Goal: Book appointment/travel/reservation

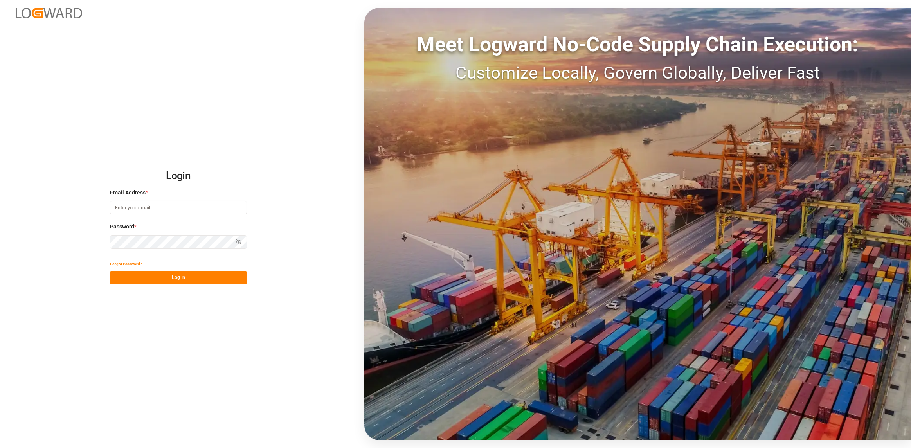
click at [160, 206] on input at bounding box center [178, 208] width 137 height 14
type input "[PERSON_NAME][EMAIL_ADDRESS][DOMAIN_NAME]"
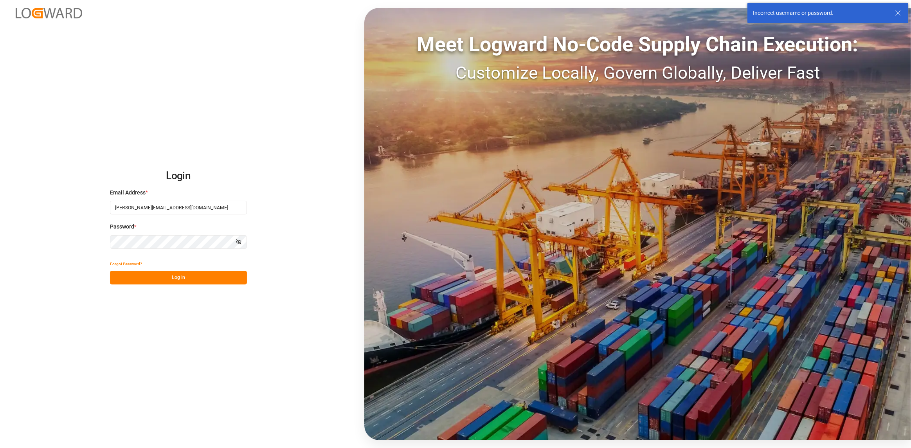
click at [235, 244] on button "Show password" at bounding box center [239, 242] width 16 height 14
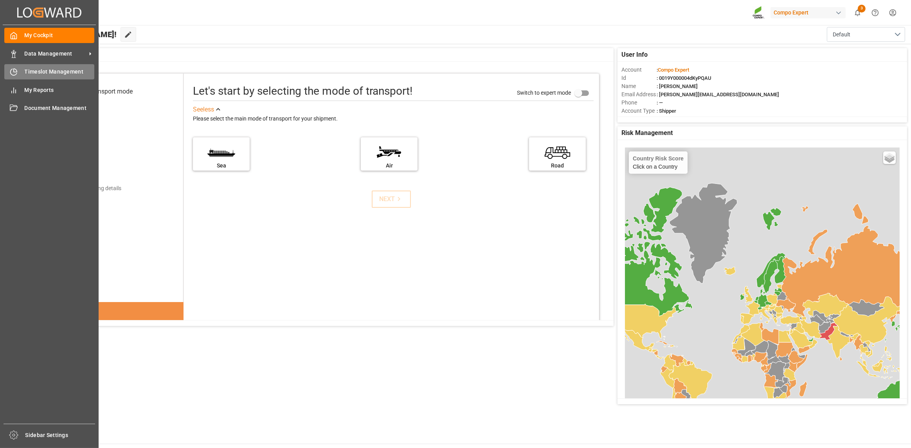
click at [17, 68] on div at bounding box center [10, 72] width 13 height 8
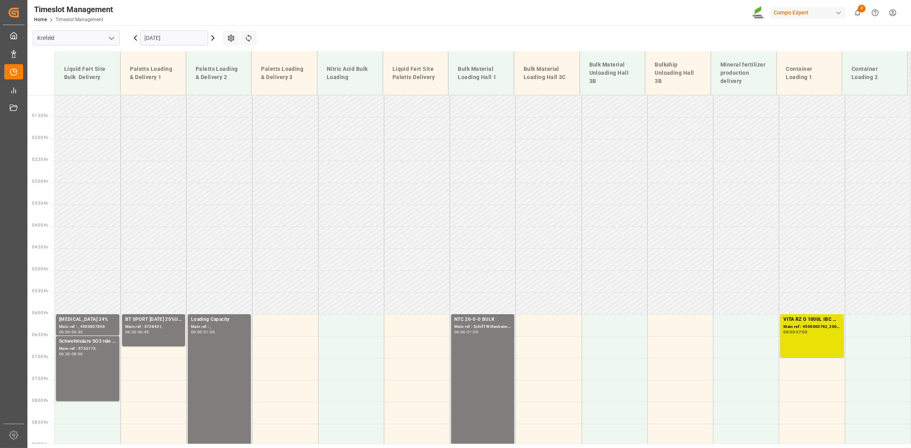
click at [189, 37] on input "[DATE]" at bounding box center [174, 38] width 68 height 15
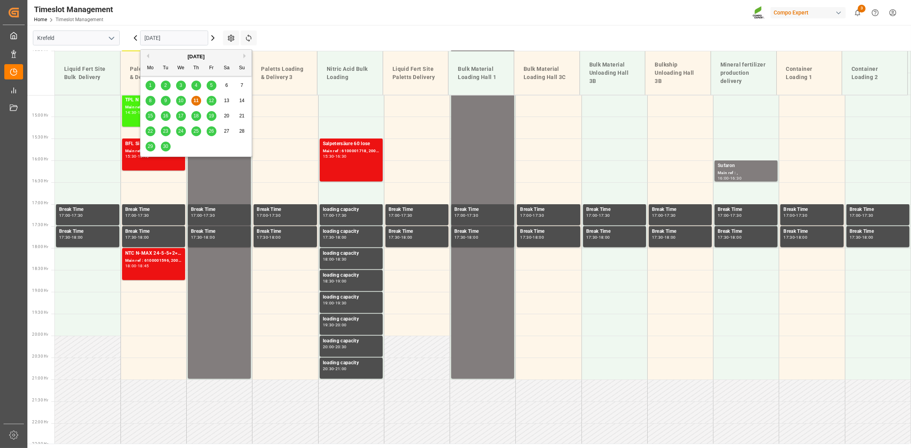
scroll to position [669, 0]
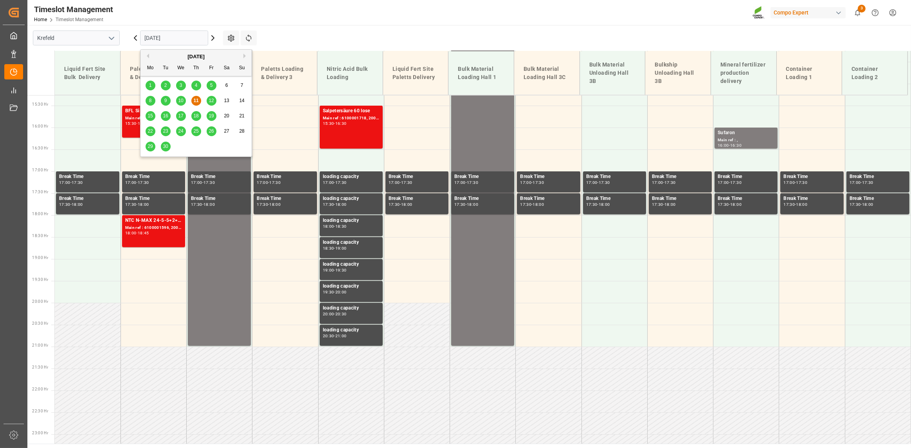
click at [154, 115] on div "15" at bounding box center [151, 116] width 10 height 9
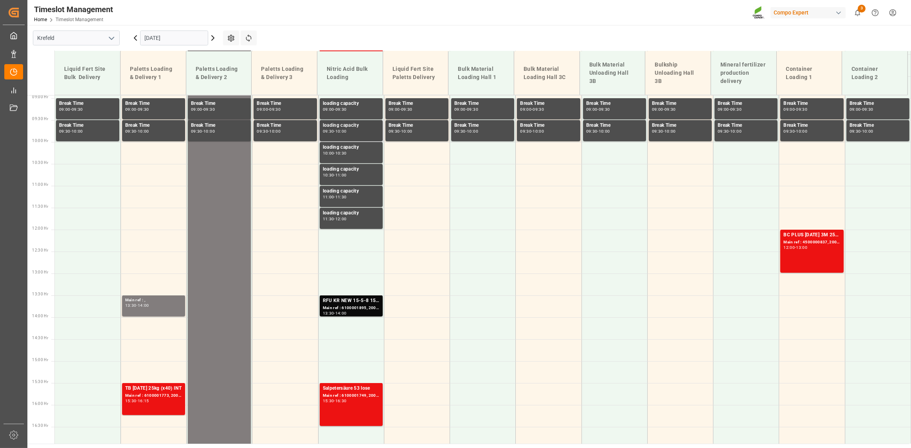
scroll to position [395, 0]
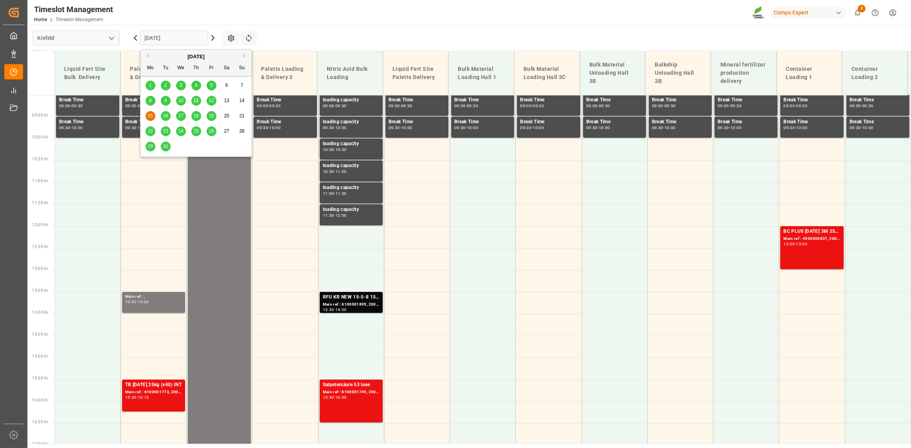
click at [184, 35] on input "[DATE]" at bounding box center [174, 38] width 68 height 15
click at [166, 117] on span "16" at bounding box center [165, 115] width 5 height 5
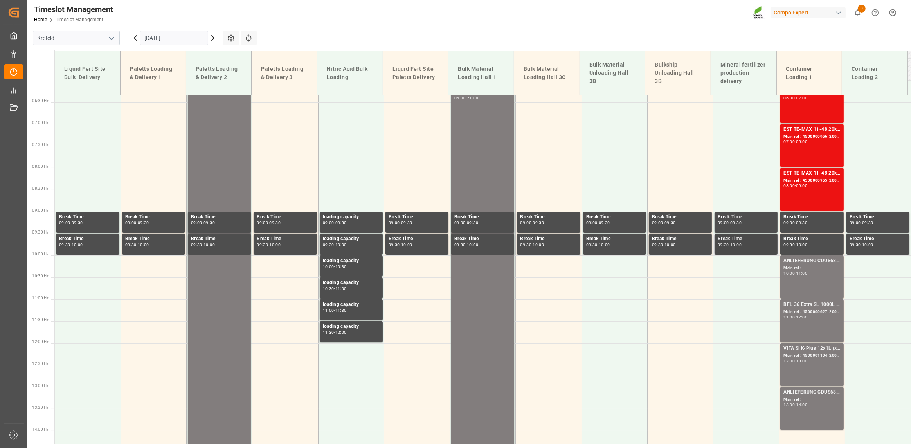
scroll to position [317, 0]
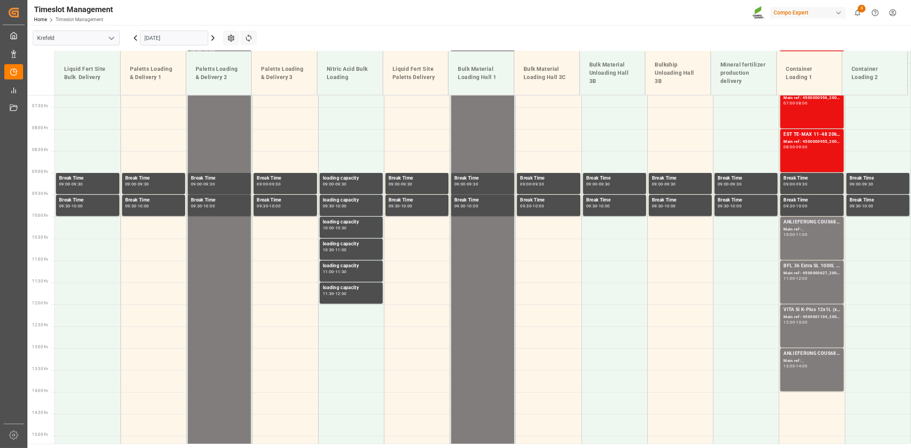
click at [180, 36] on input "[DATE]" at bounding box center [174, 38] width 68 height 15
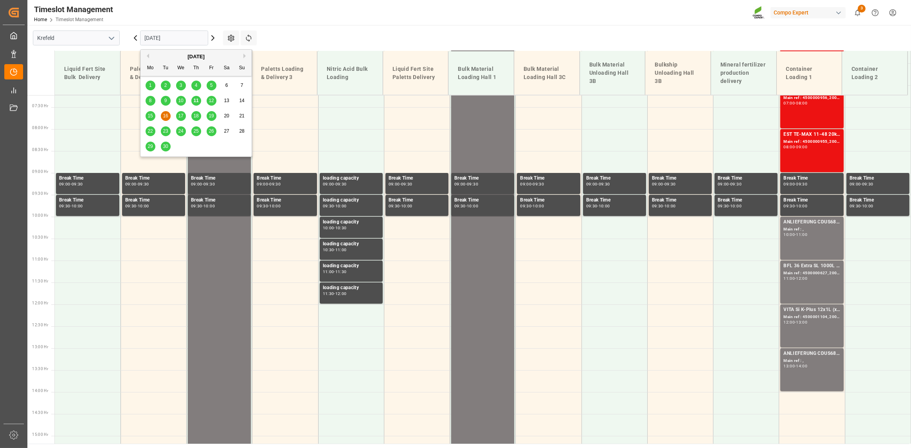
click at [176, 115] on div "17" at bounding box center [181, 116] width 10 height 9
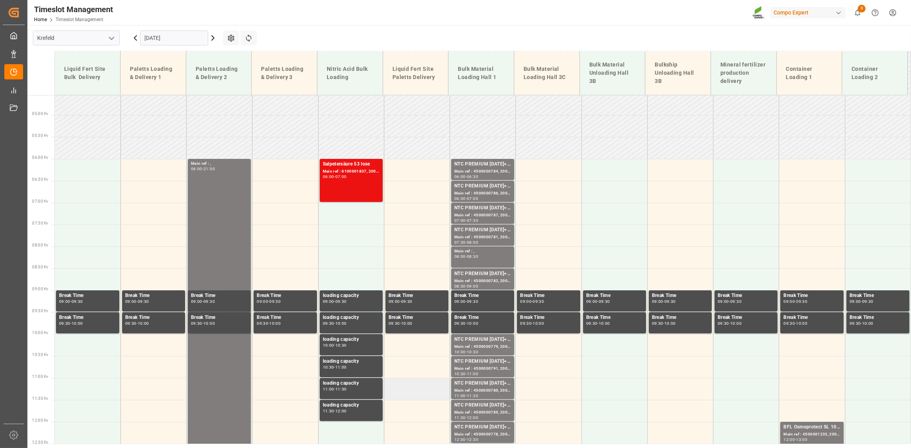
scroll to position [395, 0]
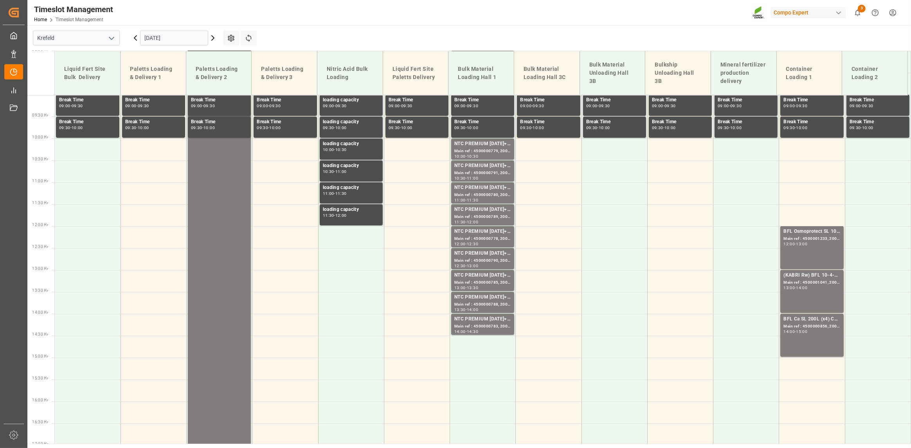
click at [179, 38] on input "[DATE]" at bounding box center [174, 38] width 68 height 15
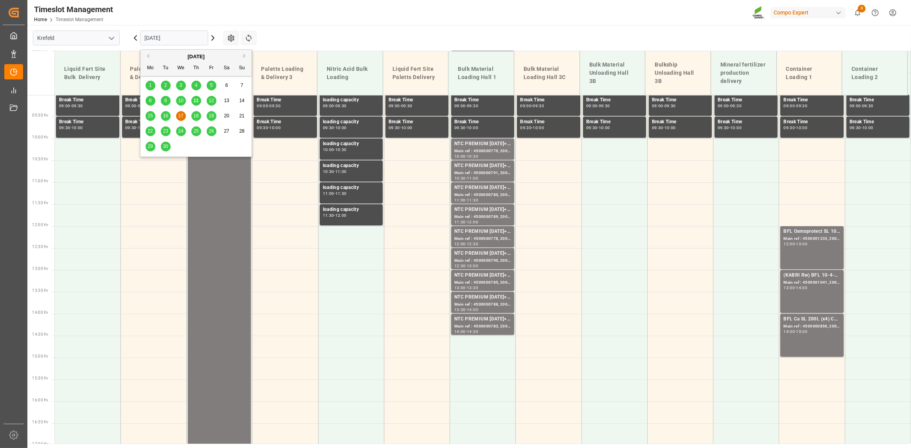
click at [199, 113] on div "18" at bounding box center [196, 116] width 10 height 9
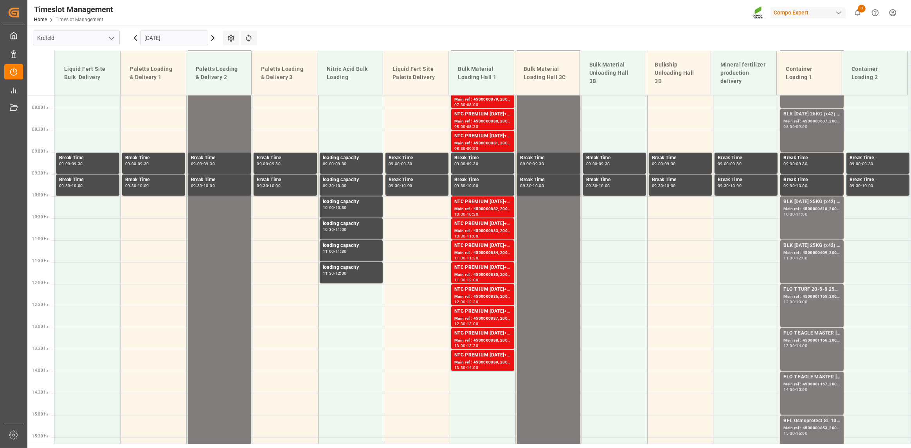
scroll to position [317, 0]
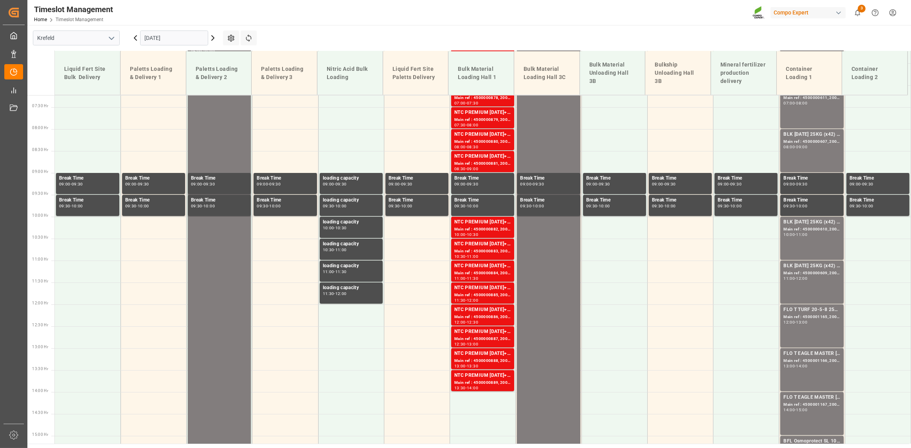
click at [174, 38] on input "[DATE]" at bounding box center [174, 38] width 68 height 15
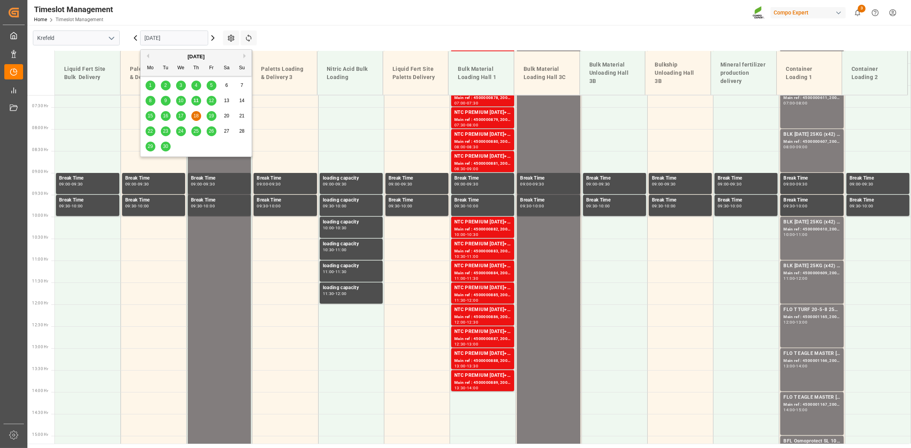
click at [209, 116] on span "19" at bounding box center [211, 115] width 5 height 5
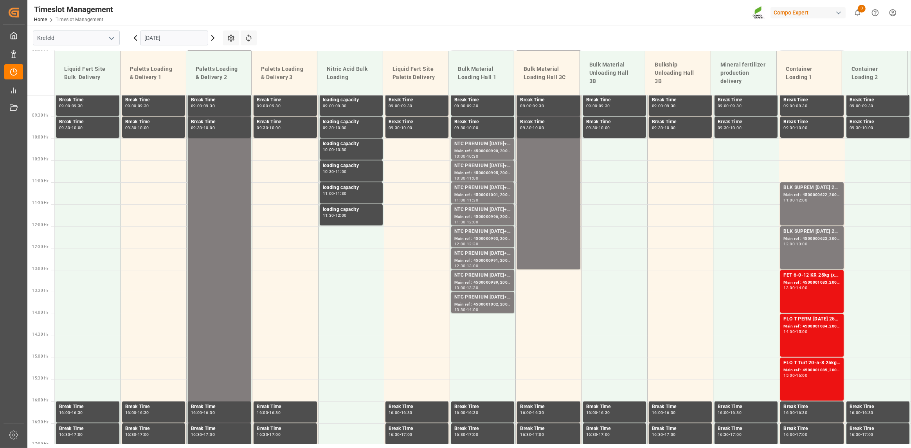
scroll to position [160, 0]
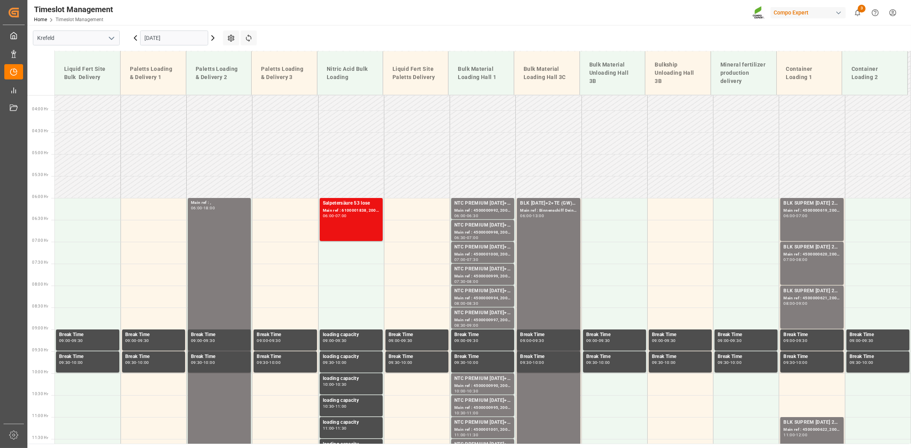
click at [187, 32] on input "[DATE]" at bounding box center [174, 38] width 68 height 15
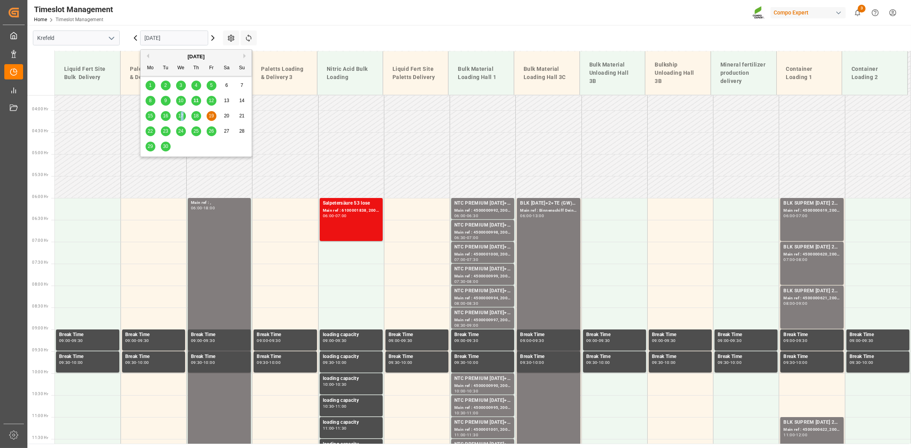
click at [182, 118] on span "17" at bounding box center [180, 115] width 5 height 5
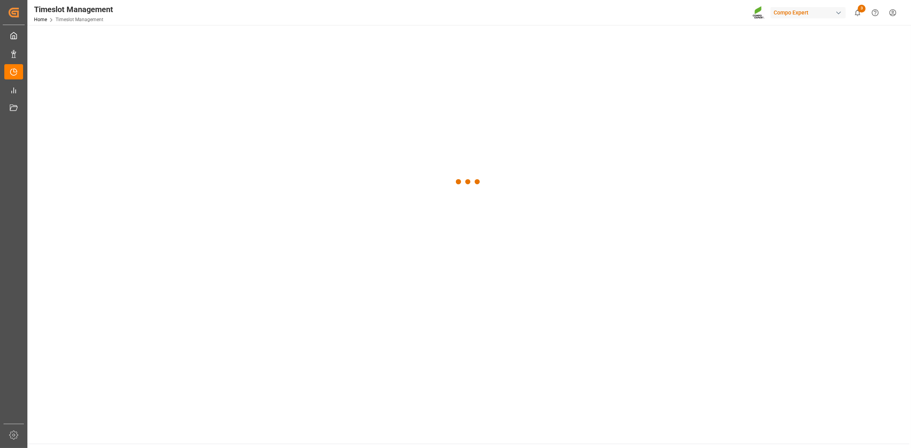
click at [180, 115] on div at bounding box center [468, 182] width 882 height 314
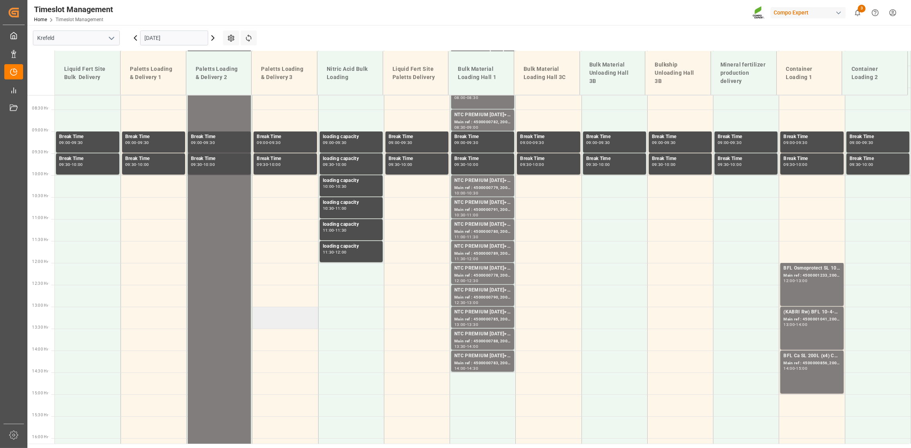
scroll to position [317, 0]
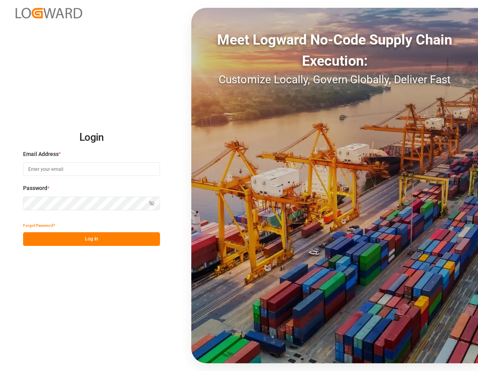
click at [62, 168] on input at bounding box center [91, 169] width 137 height 14
type input "[PERSON_NAME][EMAIL_ADDRESS][DOMAIN_NAME]"
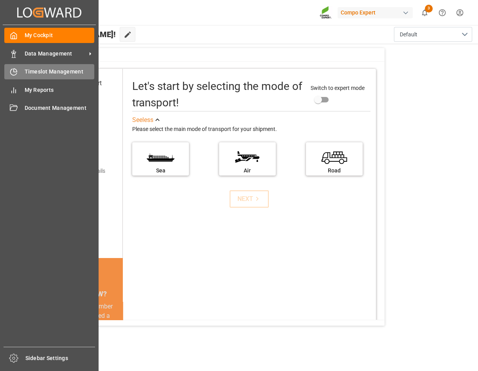
click at [7, 77] on div "Timeslot Management Timeslot Management" at bounding box center [49, 71] width 90 height 15
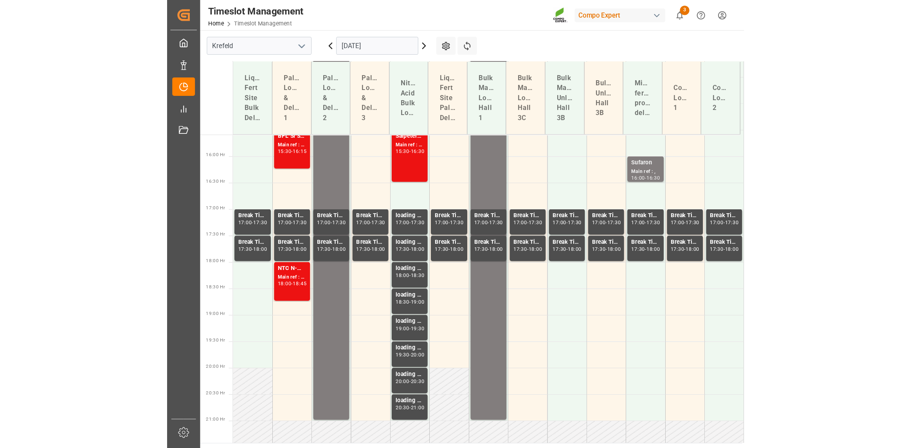
scroll to position [685, 0]
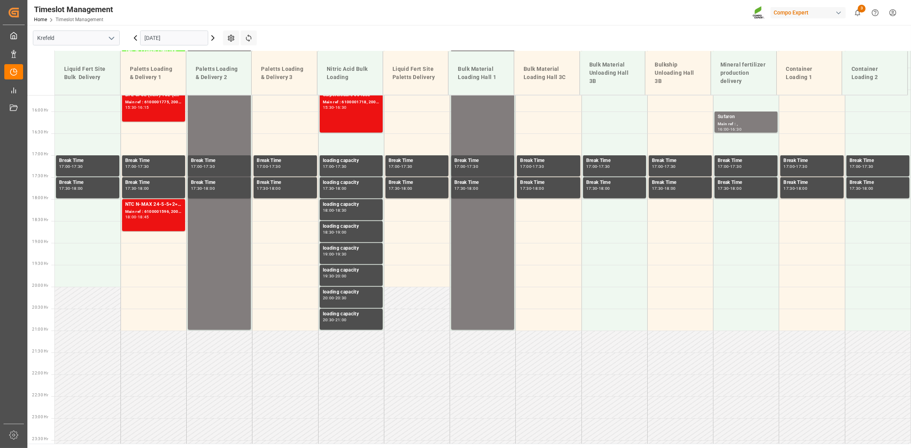
click at [196, 31] on input "[DATE]" at bounding box center [174, 38] width 68 height 15
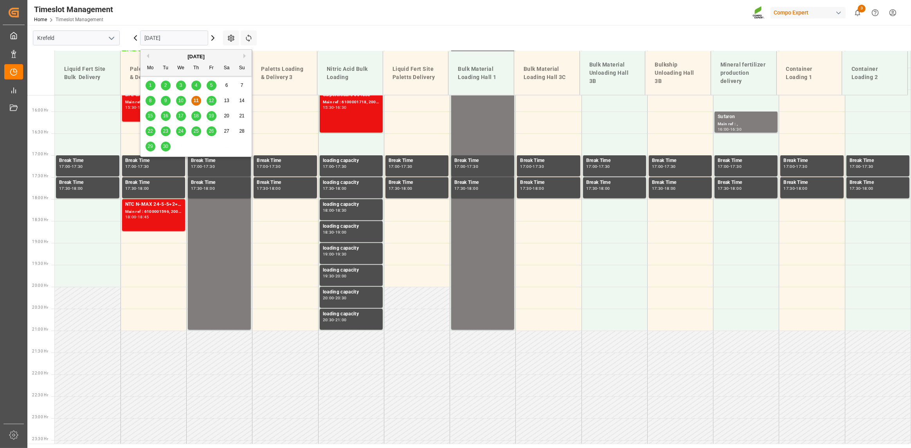
click at [198, 130] on span "25" at bounding box center [195, 130] width 5 height 5
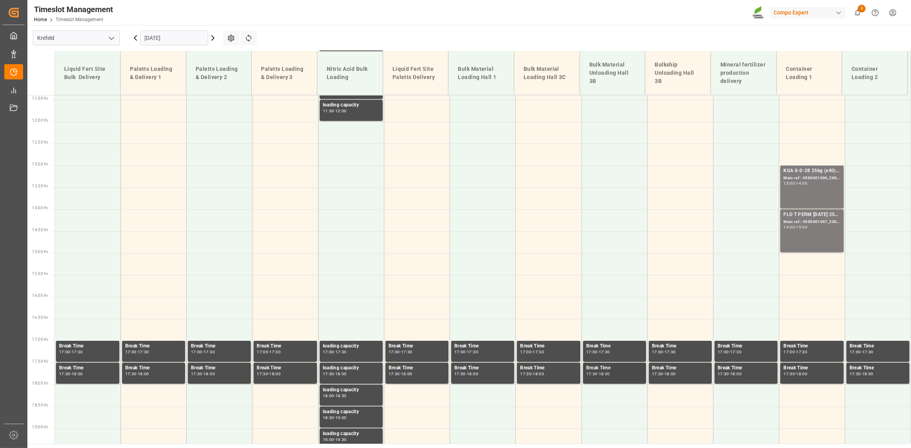
scroll to position [434, 0]
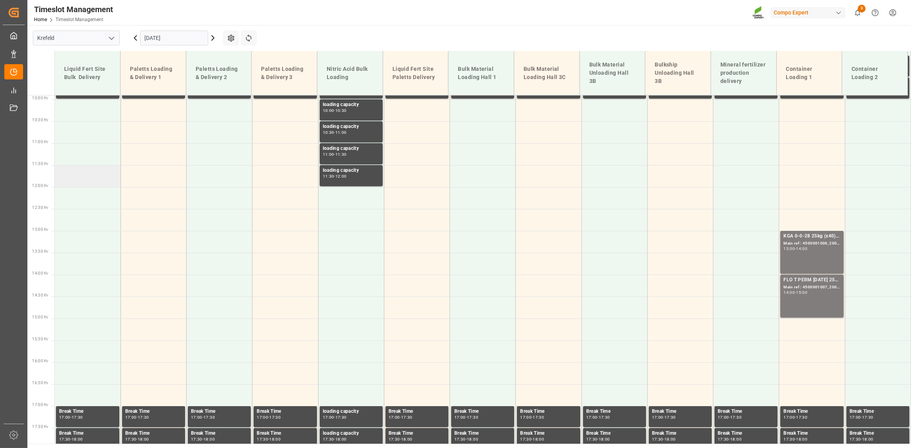
drag, startPoint x: 83, startPoint y: 177, endPoint x: 86, endPoint y: 180, distance: 4.4
click at [86, 180] on td at bounding box center [88, 176] width 66 height 22
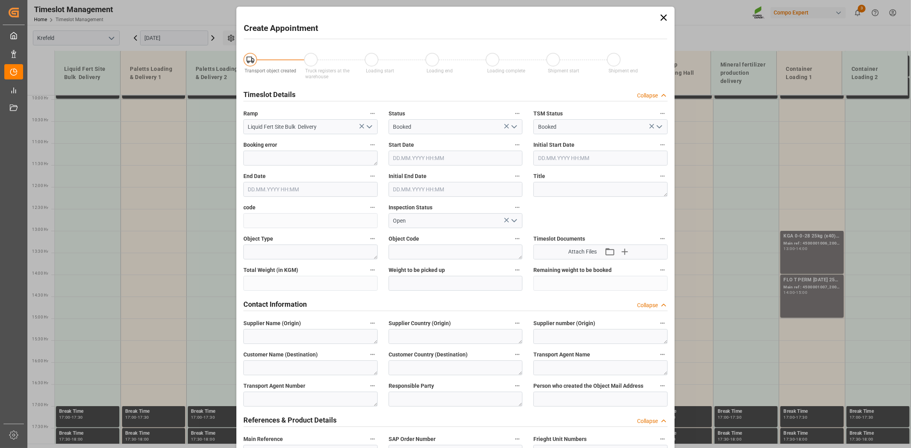
type input "25.09.2025 11:30"
click at [317, 189] on input "25.09.2025 12:00" at bounding box center [310, 189] width 134 height 15
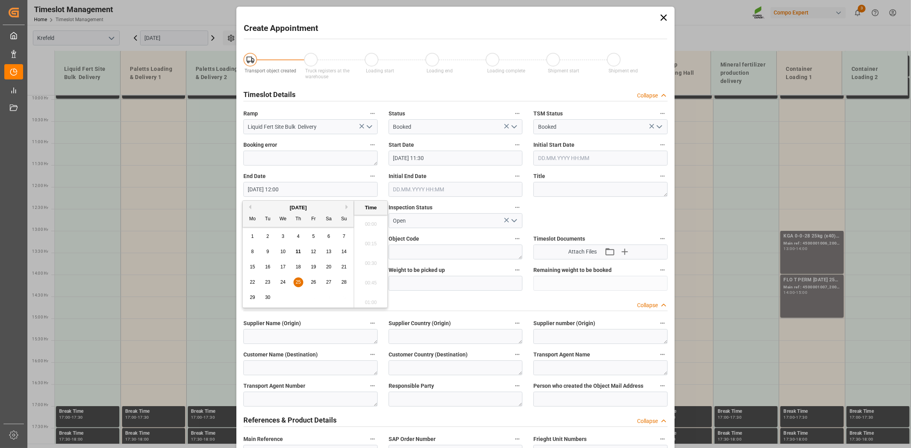
scroll to position [902, 0]
click at [378, 240] on ul "00:00 00:15 00:30 00:45 01:00 01:15 01:30 01:45 02:00 02:15 02:30 02:45 03:00 0…" at bounding box center [370, 261] width 33 height 93
click at [297, 280] on span "25" at bounding box center [297, 281] width 5 height 5
click at [374, 227] on li "10:30" at bounding box center [370, 223] width 33 height 20
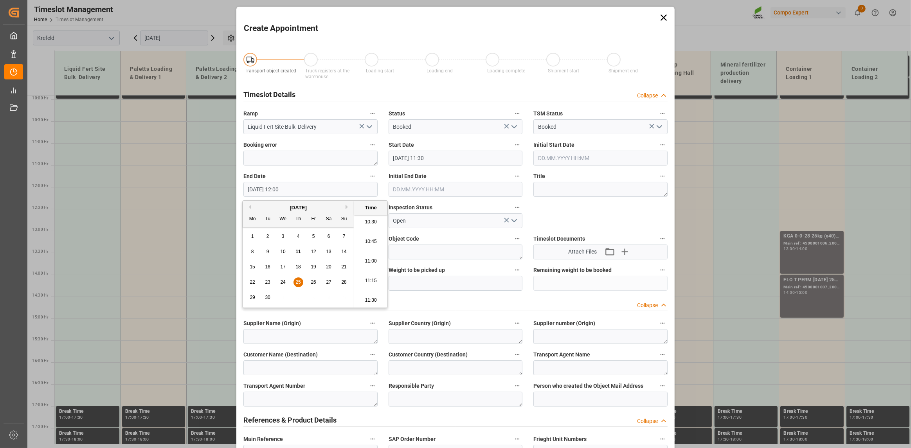
type input "25.09.2025 10:30"
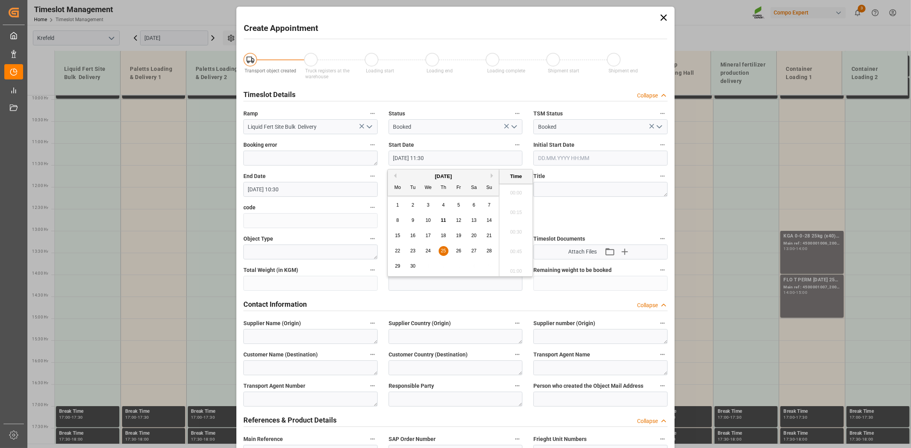
click at [457, 157] on input "25.09.2025 11:30" at bounding box center [456, 158] width 134 height 15
click at [445, 251] on span "25" at bounding box center [443, 250] width 5 height 5
click at [478, 195] on li "10:30" at bounding box center [515, 191] width 33 height 20
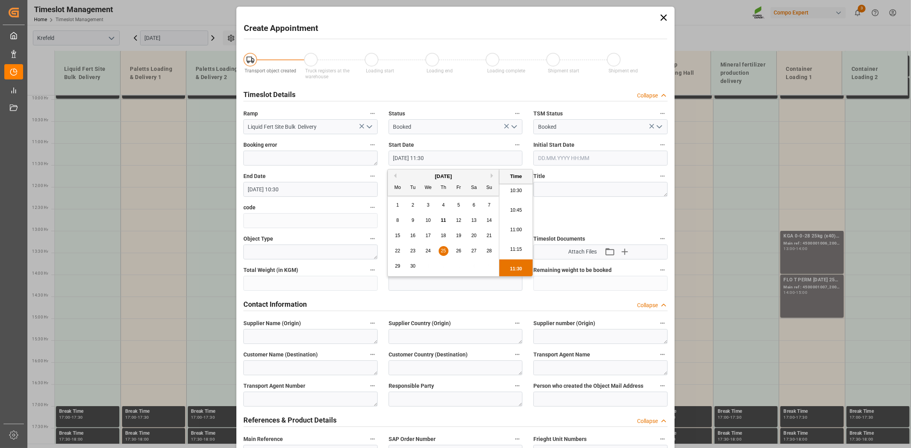
type input "25.09.2025 10:30"
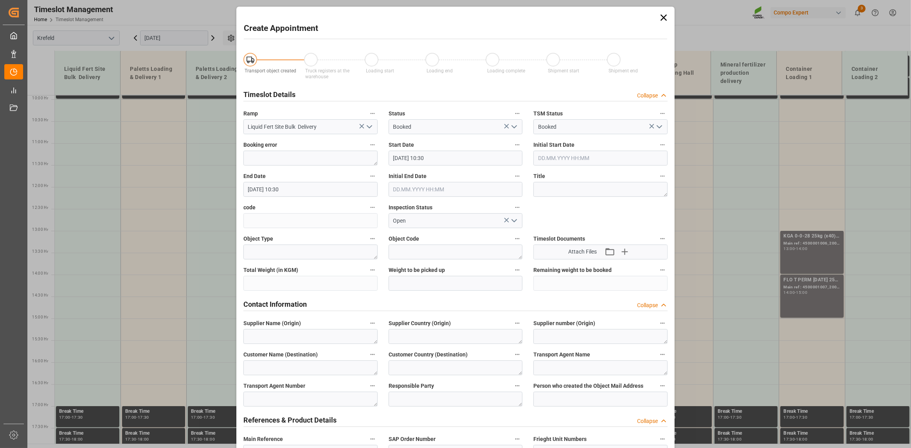
click at [309, 187] on input "25.09.2025 10:30" at bounding box center [310, 189] width 134 height 15
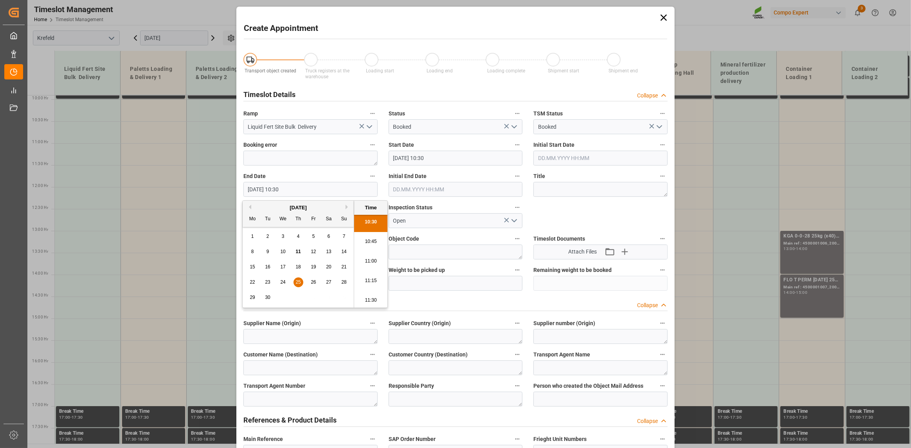
click at [376, 294] on li "11:30" at bounding box center [370, 301] width 33 height 20
type input "25.09.2025 11:30"
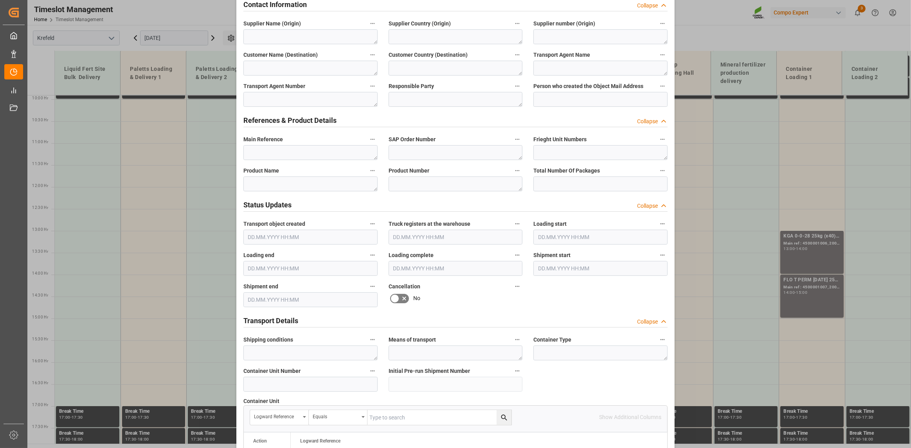
scroll to position [235, 0]
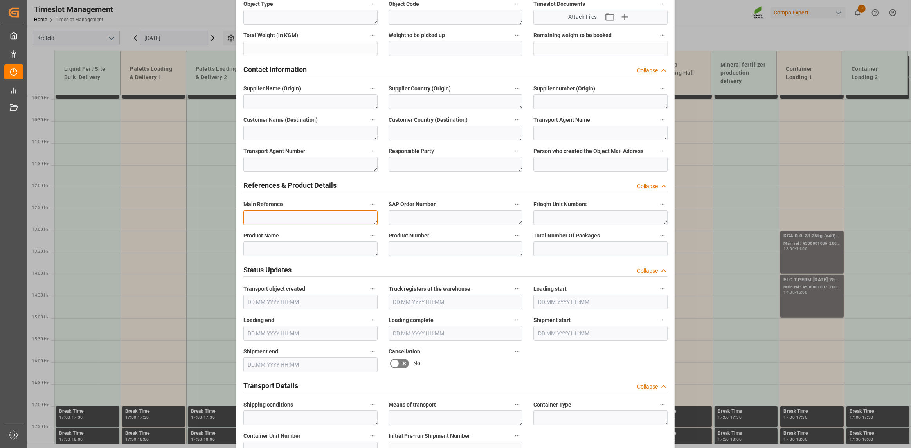
drag, startPoint x: 285, startPoint y: 214, endPoint x: 345, endPoint y: 183, distance: 67.2
click at [286, 214] on textarea at bounding box center [310, 217] width 134 height 15
type textarea "I"
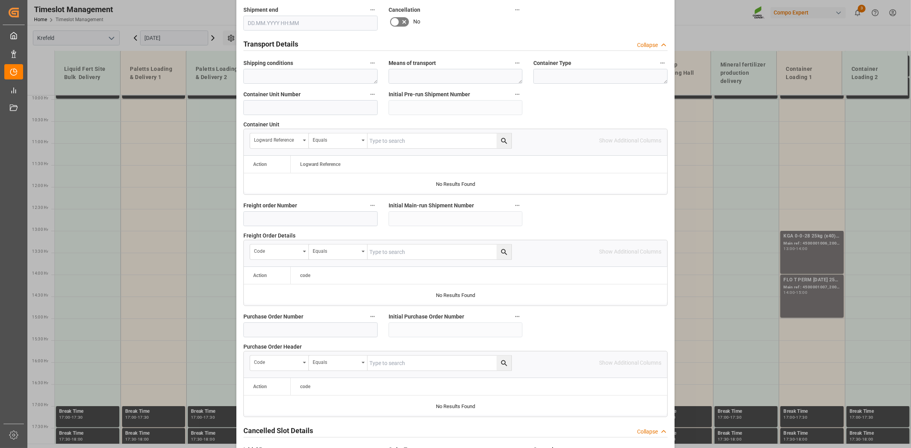
scroll to position [637, 0]
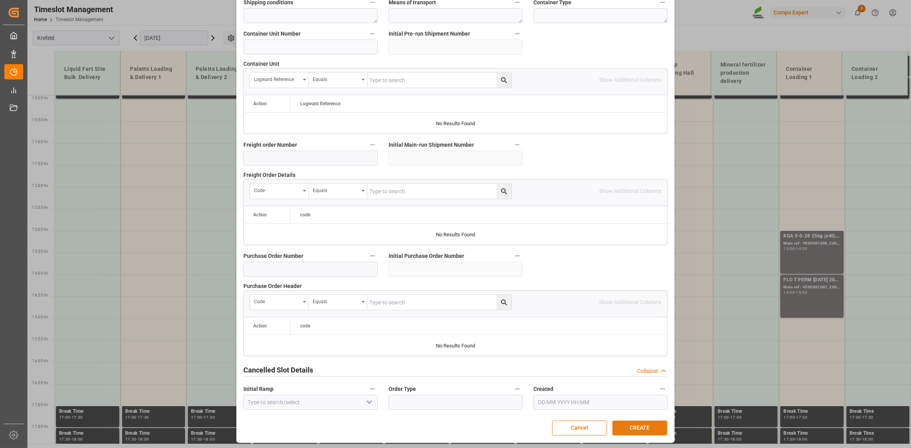
type textarea "Info & Schulung Inventur"
click at [478, 371] on button "CREATE" at bounding box center [639, 428] width 55 height 15
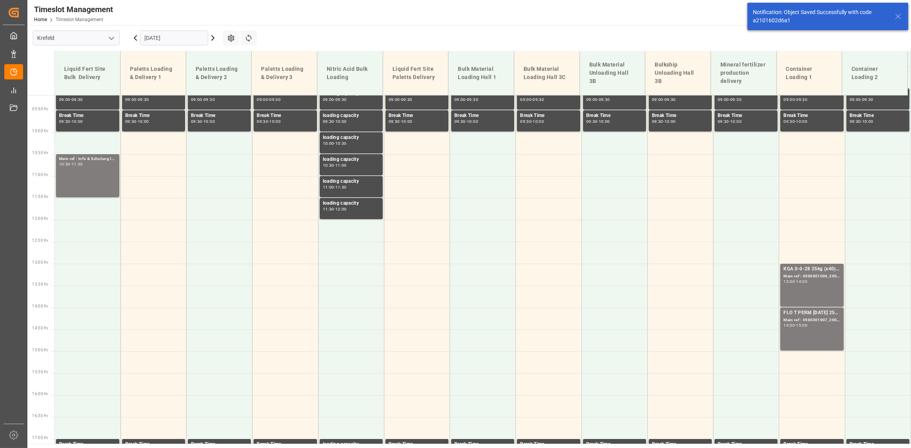
scroll to position [406, 0]
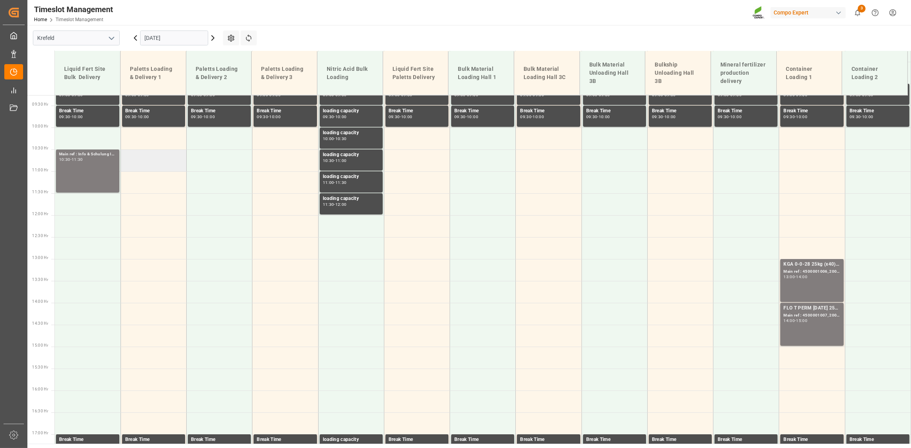
click at [148, 160] on td at bounding box center [154, 160] width 66 height 22
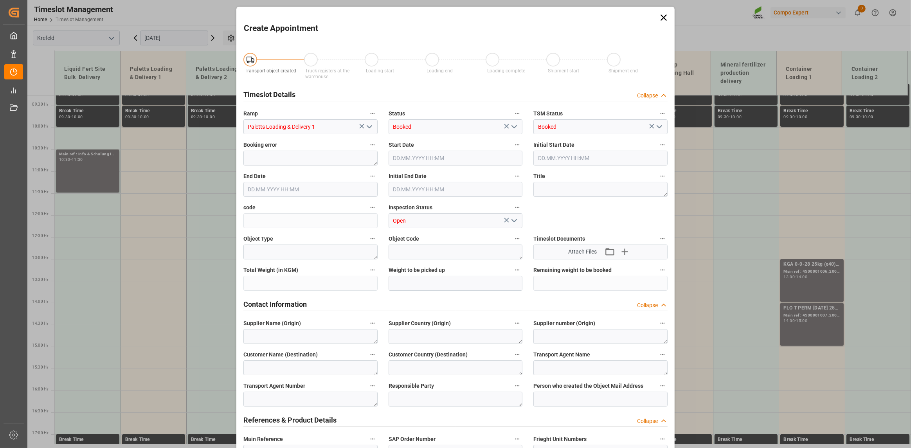
type input "25.09.2025 10:30"
click at [450, 157] on input "25.09.2025 10:30" at bounding box center [456, 158] width 134 height 15
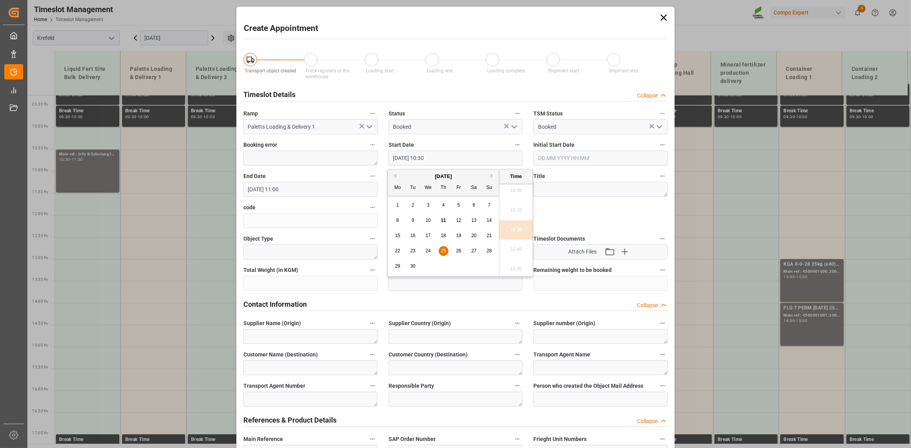
click at [441, 251] on span "25" at bounding box center [443, 250] width 5 height 5
drag, startPoint x: 504, startPoint y: 234, endPoint x: 358, endPoint y: 177, distance: 156.8
click at [478, 234] on li "10:30" at bounding box center [515, 230] width 33 height 20
click at [367, 192] on input "25.09.2025 11:00" at bounding box center [310, 189] width 134 height 15
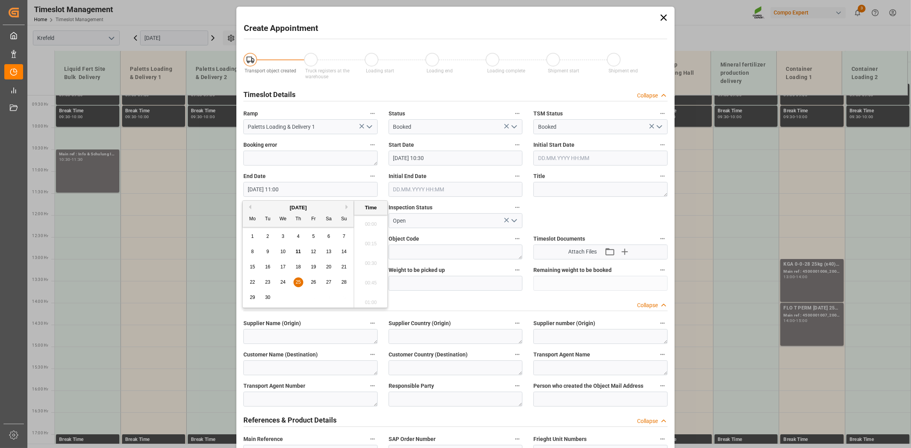
scroll to position [824, 0]
click at [299, 284] on span "25" at bounding box center [297, 281] width 5 height 5
click at [373, 259] on li "11:30" at bounding box center [370, 262] width 33 height 20
type input "25.09.2025 11:30"
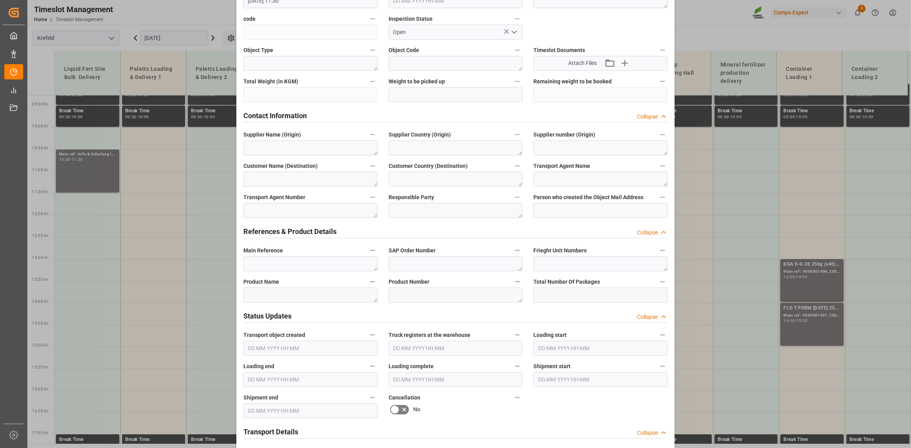
scroll to position [235, 0]
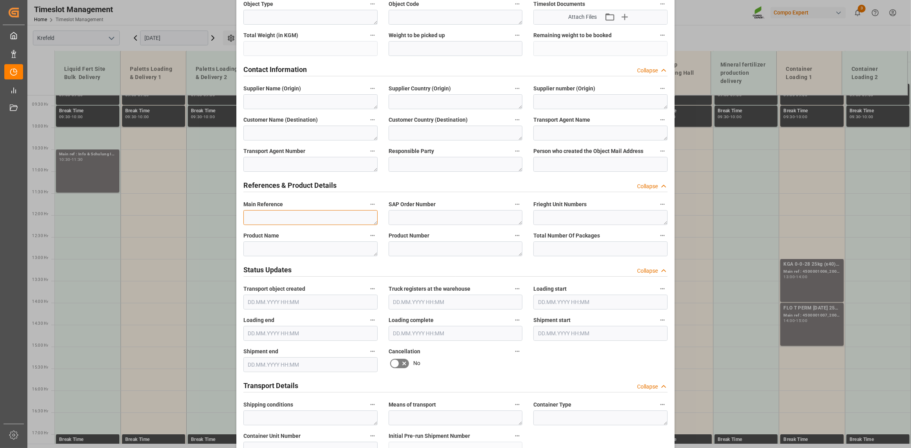
click at [304, 220] on textarea at bounding box center [310, 217] width 134 height 15
paste textarea "Info & Schulung Inventur"
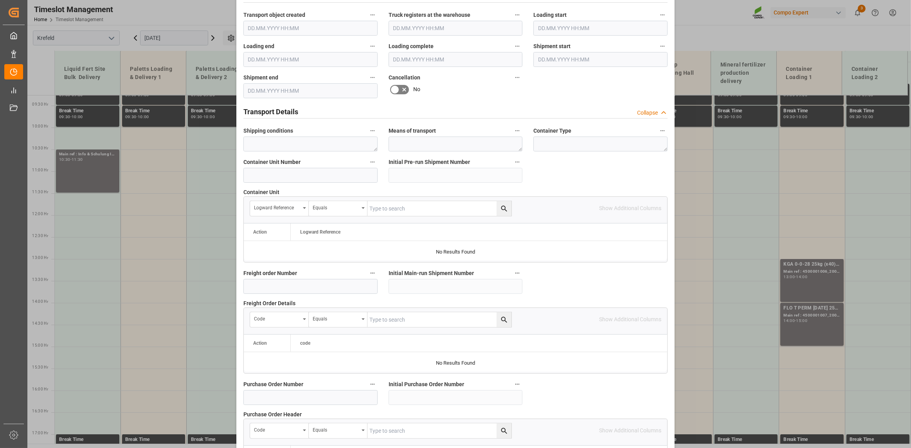
scroll to position [637, 0]
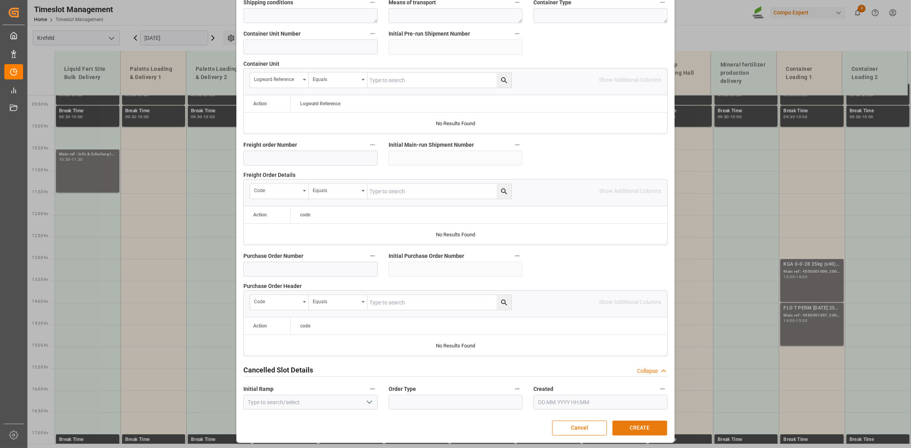
type textarea "Info & Schulung Inventur"
click at [478, 371] on button "CREATE" at bounding box center [639, 428] width 55 height 15
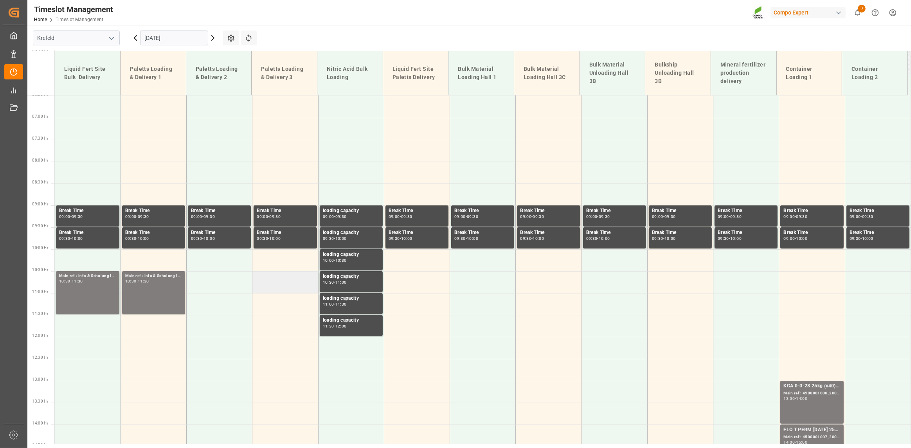
scroll to position [284, 0]
click at [223, 281] on td at bounding box center [220, 283] width 66 height 22
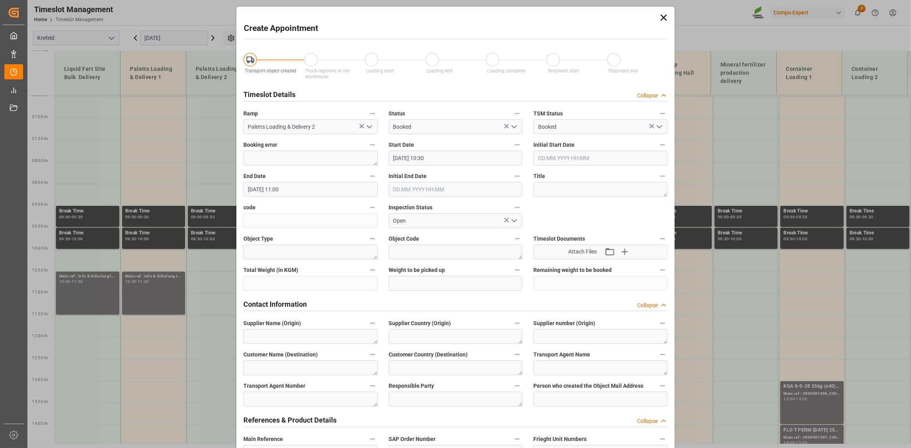
type input "25.09.2025 10:30"
click at [450, 162] on input "25.09.2025 10:30" at bounding box center [456, 158] width 134 height 15
click at [444, 249] on span "25" at bounding box center [443, 250] width 5 height 5
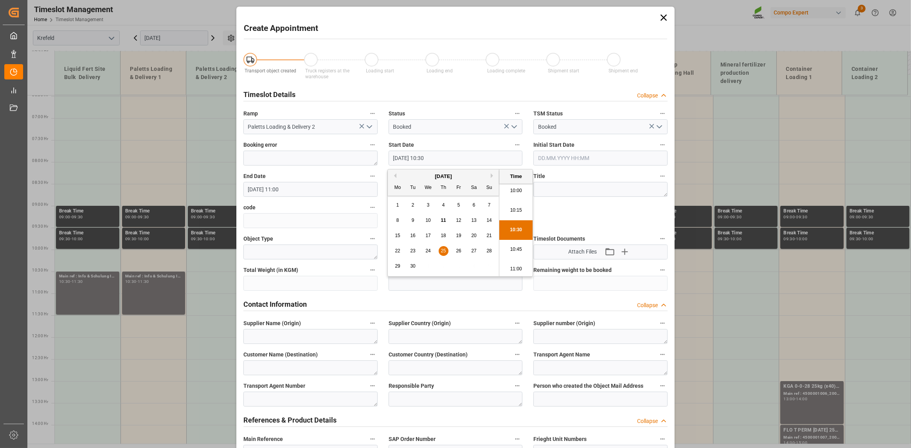
click at [478, 232] on li "10:30" at bounding box center [515, 230] width 33 height 20
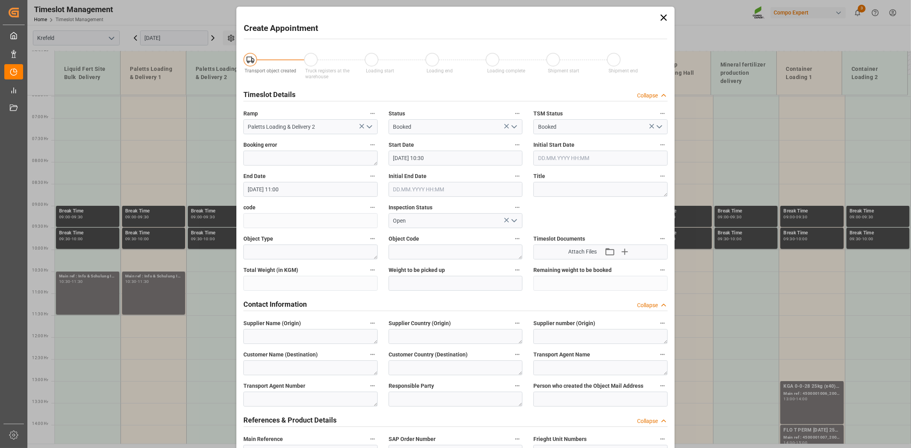
click at [366, 193] on input "25.09.2025 11:00" at bounding box center [310, 189] width 134 height 15
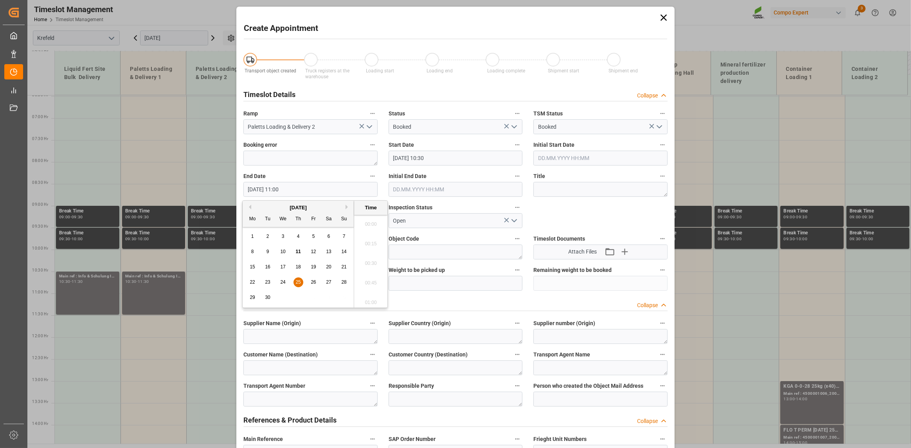
scroll to position [824, 0]
click at [297, 281] on span "25" at bounding box center [297, 281] width 5 height 5
click at [376, 297] on li "11:30" at bounding box center [370, 301] width 33 height 20
type input "25.09.2025 11:30"
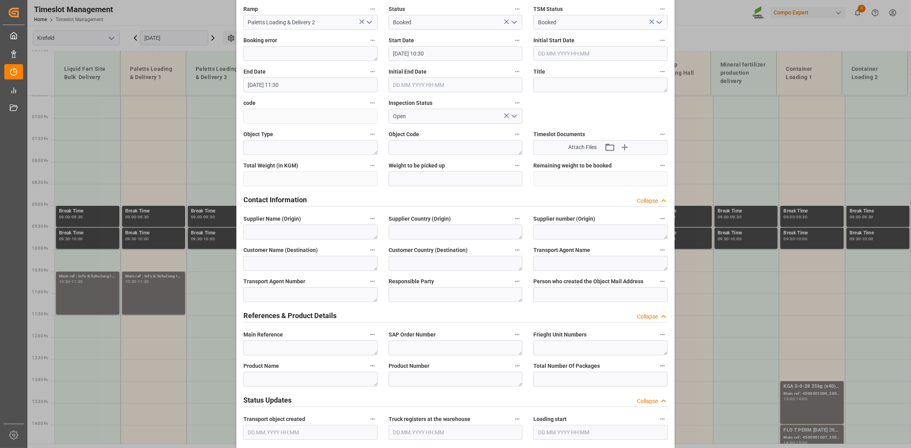
scroll to position [157, 0]
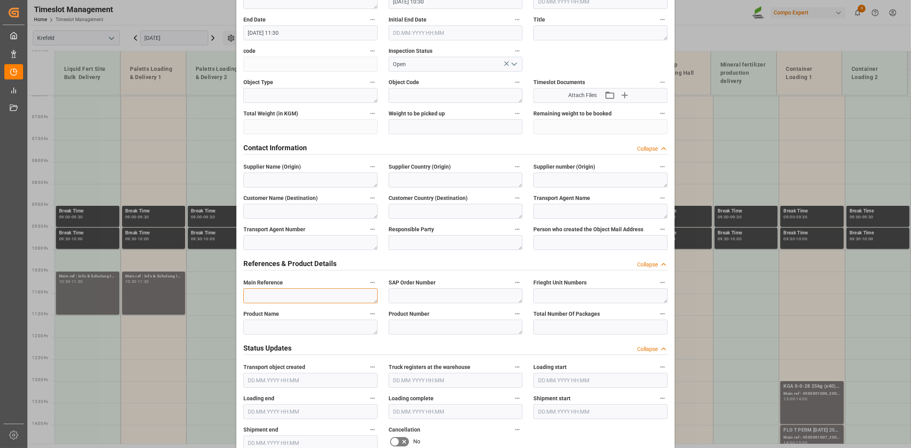
click at [329, 298] on textarea at bounding box center [310, 295] width 134 height 15
paste textarea "Info & Schulung Inventur"
type textarea "Info & Schulung Inventur"
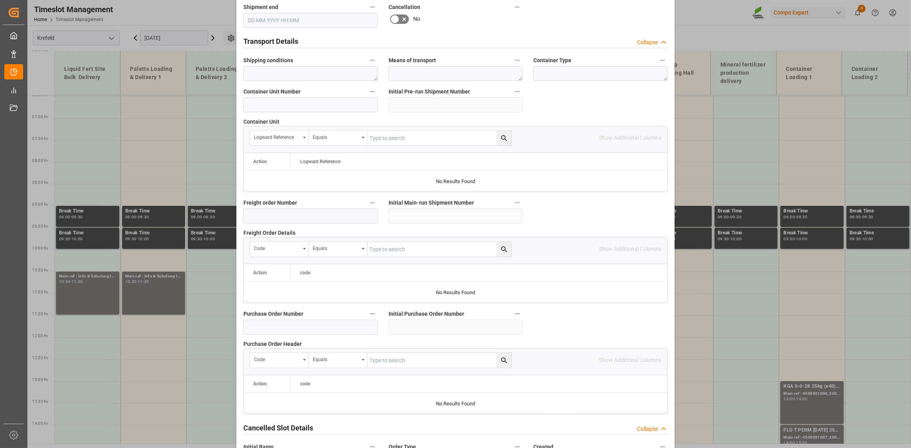
scroll to position [637, 0]
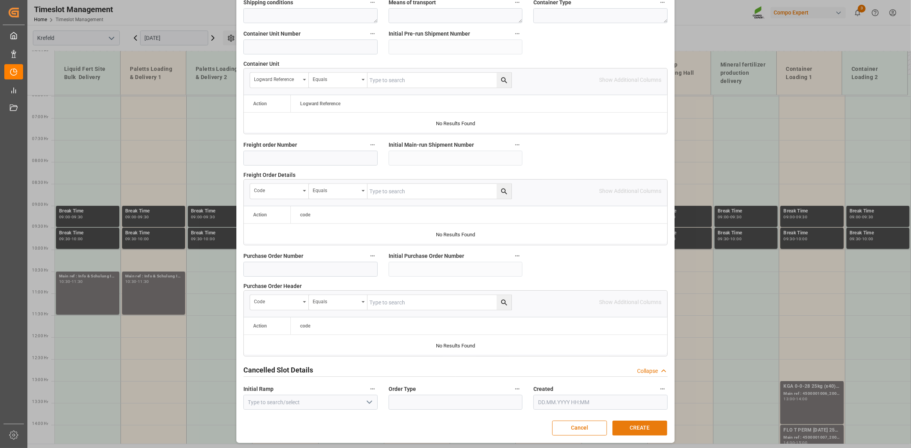
click at [478, 371] on button "CREATE" at bounding box center [639, 428] width 55 height 15
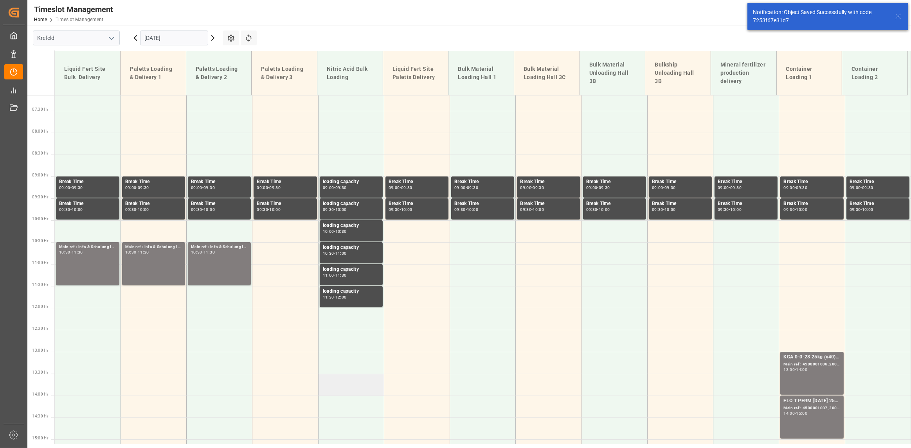
scroll to position [288, 0]
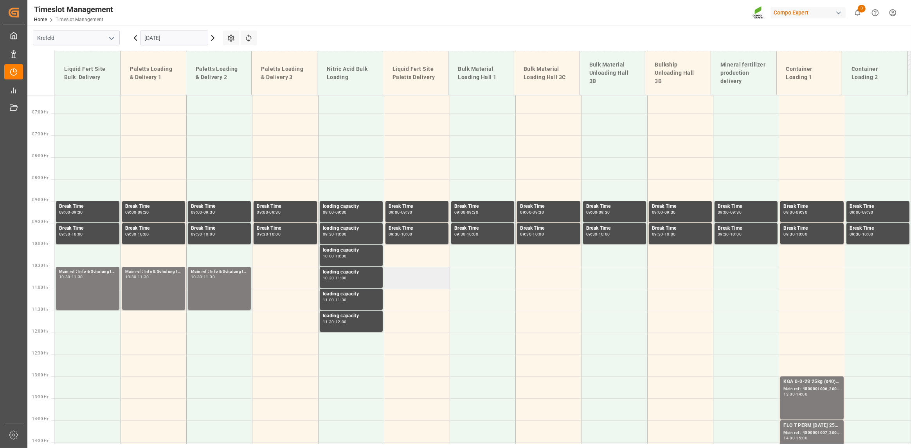
click at [419, 279] on td at bounding box center [417, 278] width 66 height 22
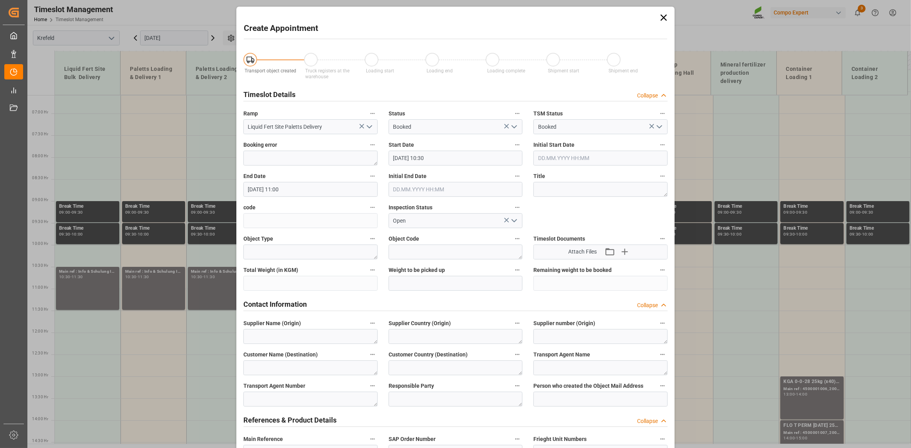
type input "25.09.2025 10:30"
type input "25.09.2025 11:00"
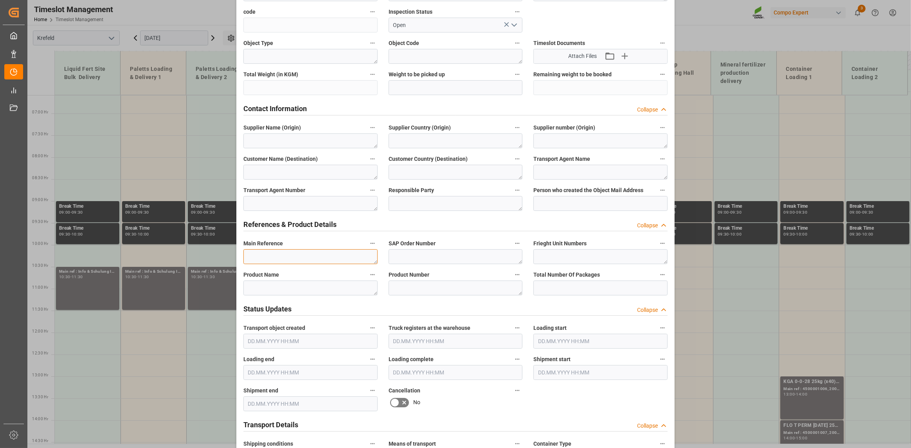
click at [322, 256] on textarea at bounding box center [310, 256] width 134 height 15
paste textarea "Info & Schulung Inventur"
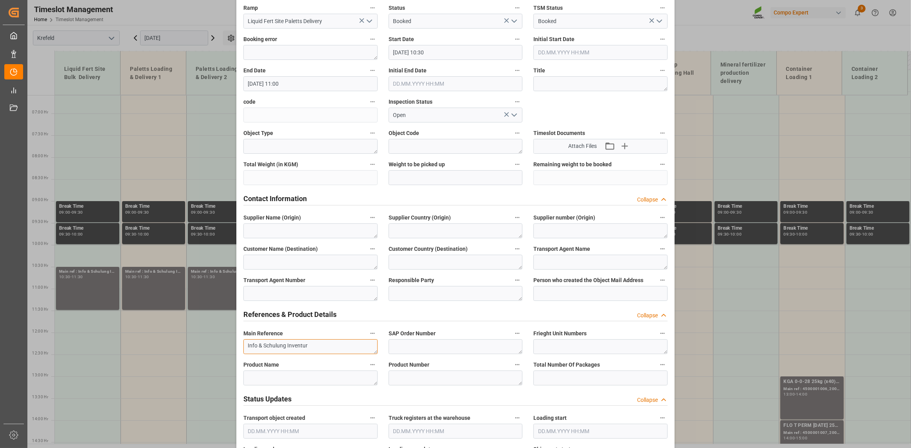
scroll to position [0, 0]
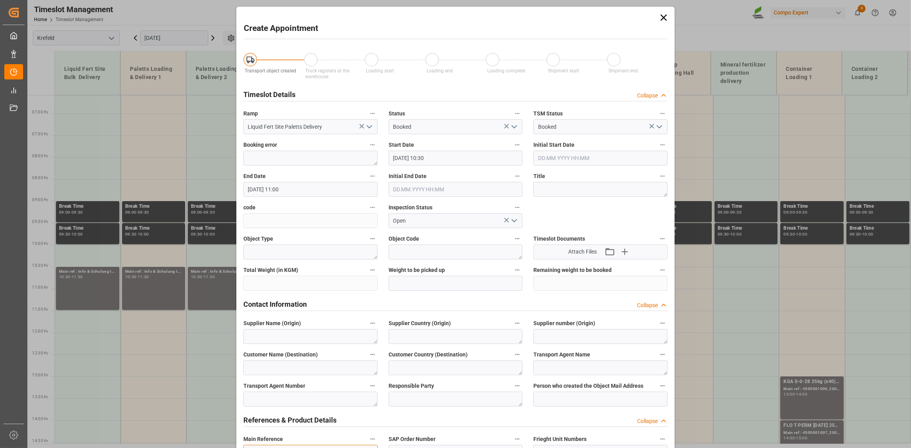
type textarea "Info & Schulung Inventur"
click at [357, 182] on input "25.09.2025 11:00" at bounding box center [310, 189] width 134 height 15
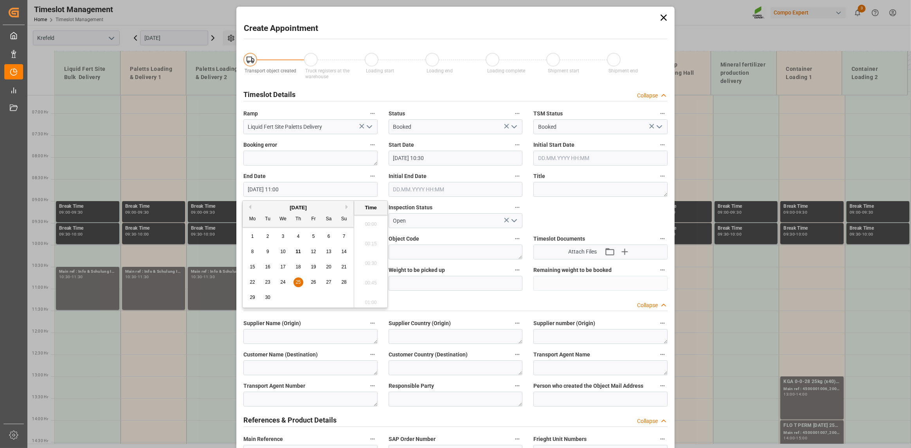
scroll to position [824, 0]
click at [297, 280] on span "25" at bounding box center [297, 281] width 5 height 5
click at [374, 297] on li "11:30" at bounding box center [370, 301] width 33 height 20
type input "25.09.2025 11:30"
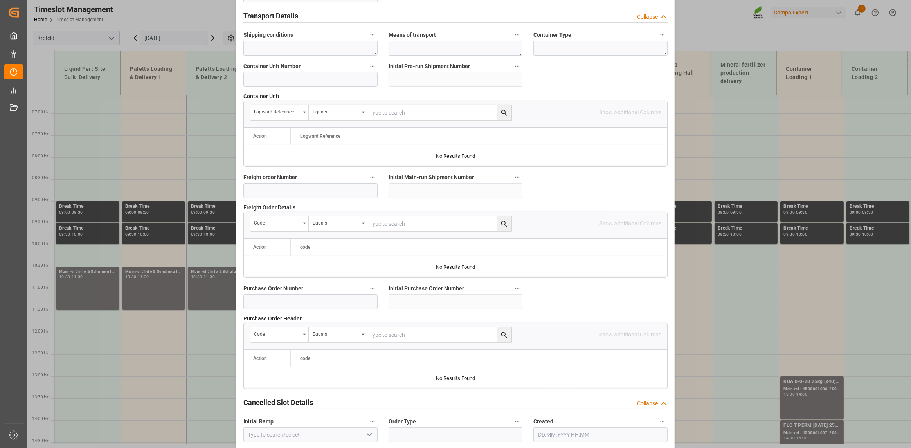
scroll to position [637, 0]
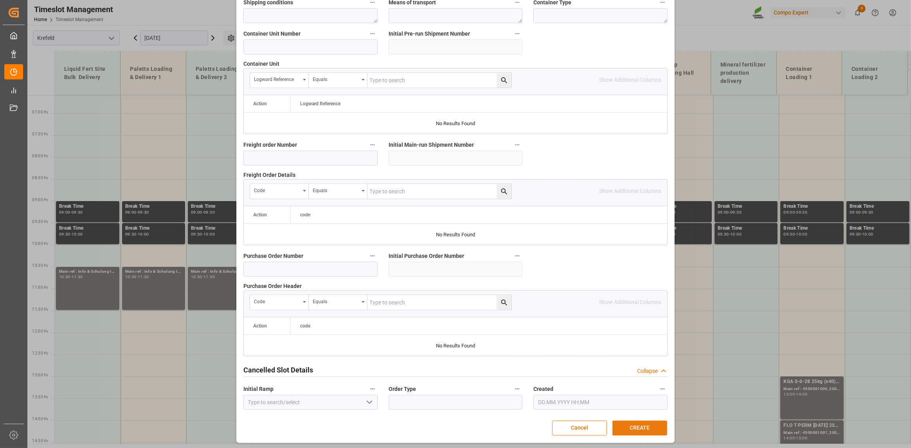
click at [478, 371] on button "CREATE" at bounding box center [639, 428] width 55 height 15
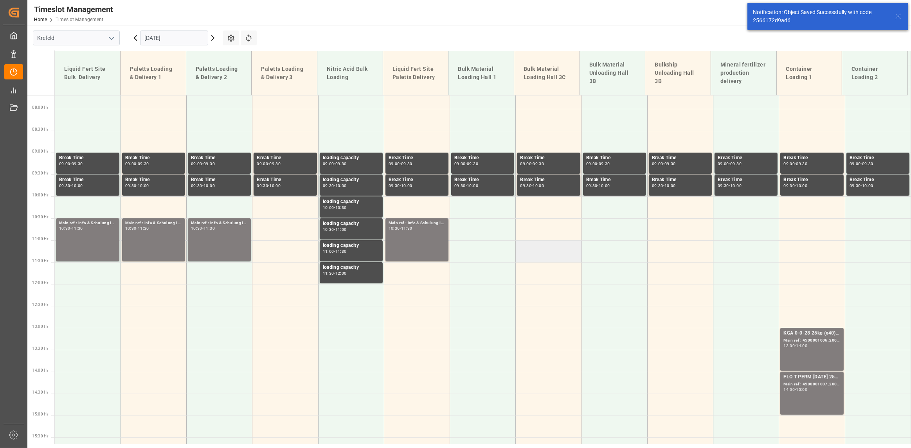
scroll to position [328, 0]
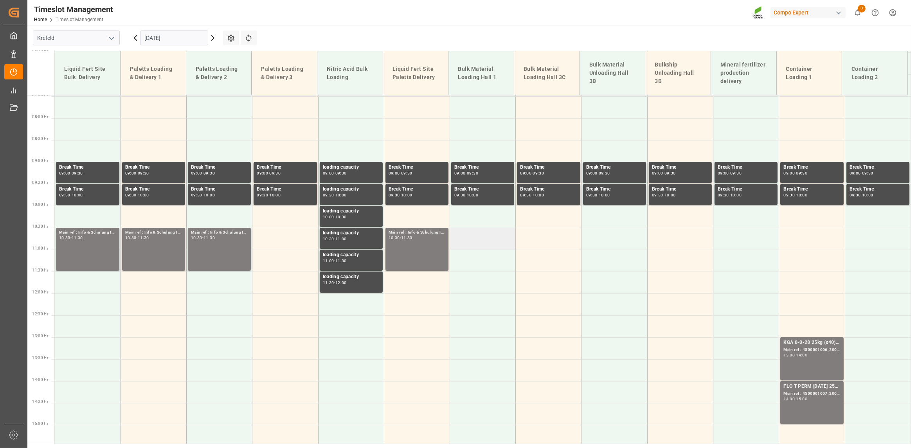
click at [476, 234] on td at bounding box center [483, 239] width 66 height 22
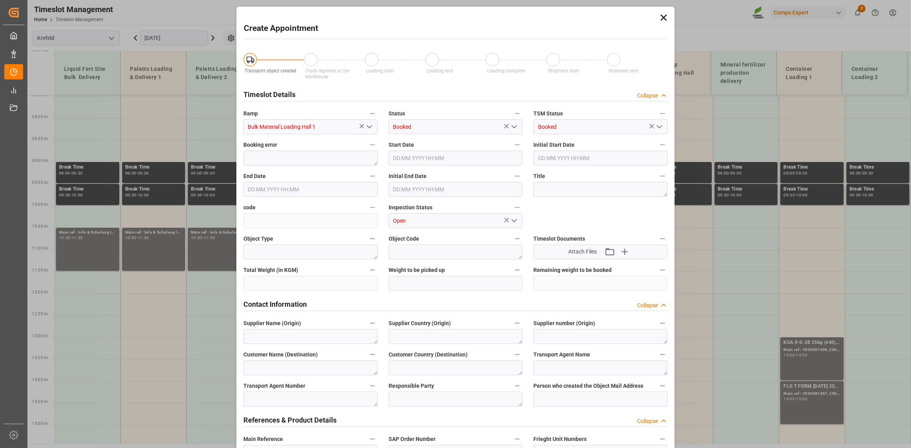
type input "25.09.2025 10:30"
click at [345, 192] on input "25.09.2025 11:00" at bounding box center [310, 189] width 134 height 15
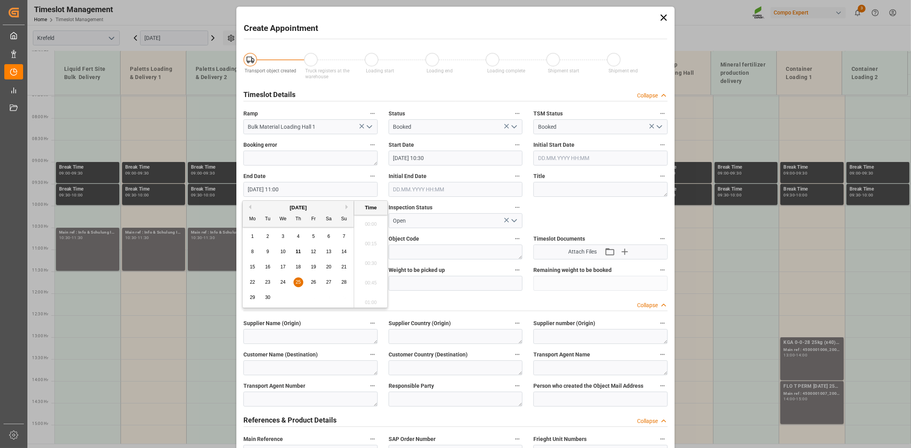
scroll to position [824, 0]
drag, startPoint x: 303, startPoint y: 279, endPoint x: 299, endPoint y: 279, distance: 4.3
click at [302, 279] on div "22 23 24 25 26 27 28" at bounding box center [298, 282] width 107 height 15
click at [299, 279] on div "25" at bounding box center [299, 282] width 10 height 9
drag, startPoint x: 371, startPoint y: 290, endPoint x: 375, endPoint y: 299, distance: 10.2
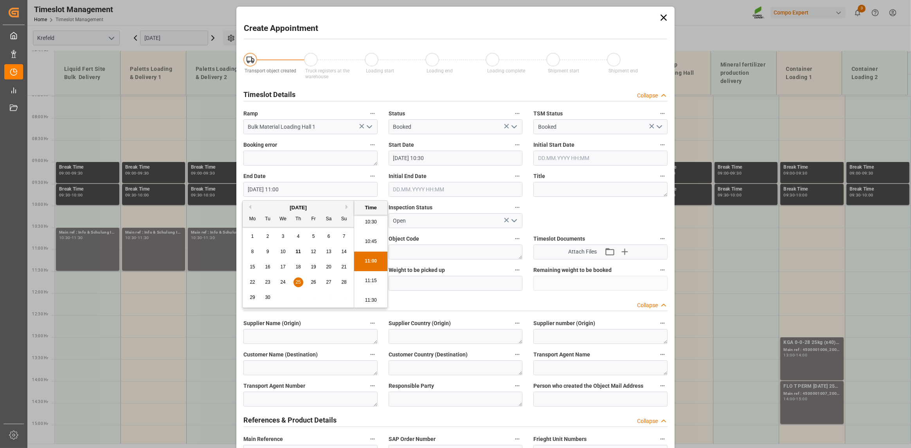
click at [376, 299] on li "11:30" at bounding box center [370, 301] width 33 height 20
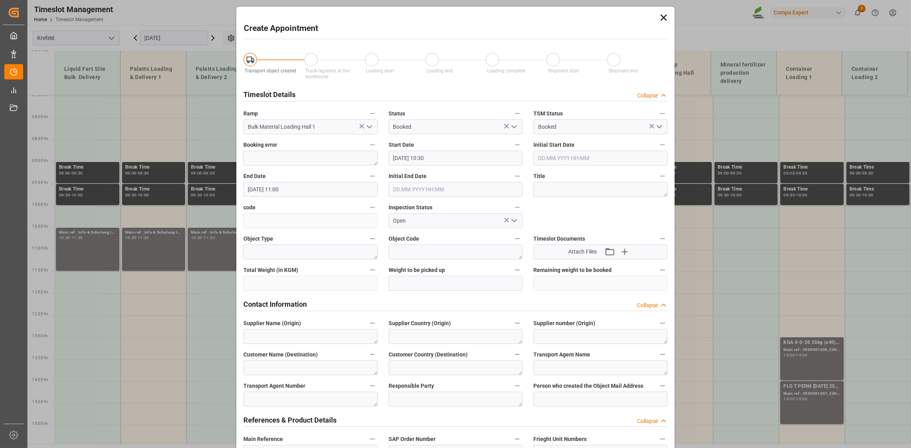
type input "25.09.2025 11:30"
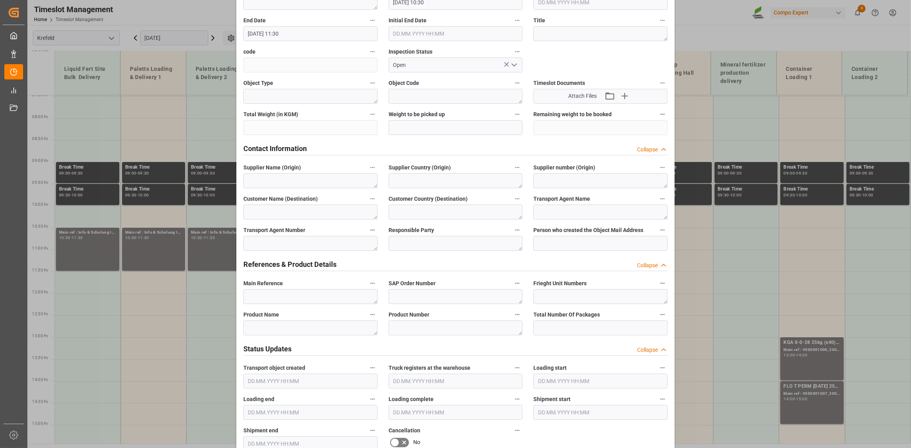
scroll to position [157, 0]
click at [330, 298] on textarea at bounding box center [310, 295] width 134 height 15
paste textarea "Info & Schulung Inventur"
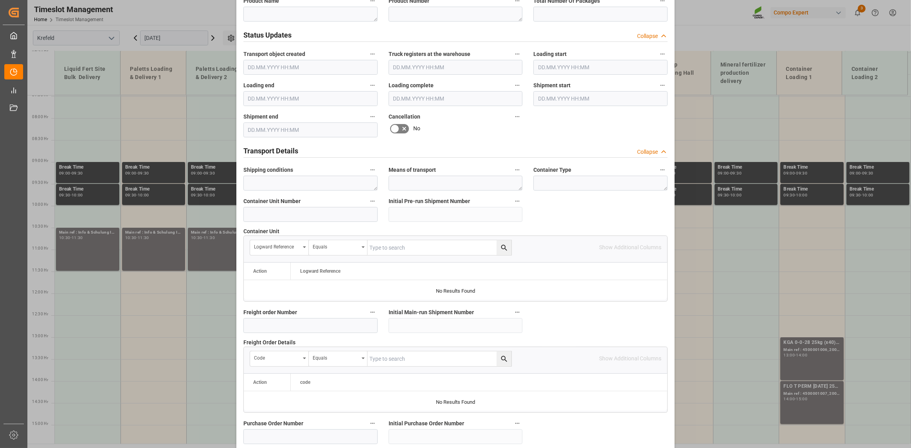
scroll to position [637, 0]
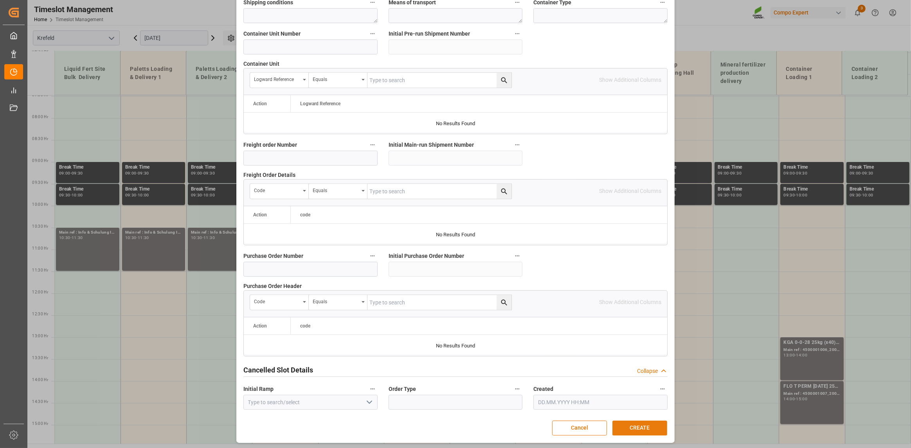
type textarea "Info & Schulung Inventur"
click at [478, 371] on button "CREATE" at bounding box center [639, 428] width 55 height 15
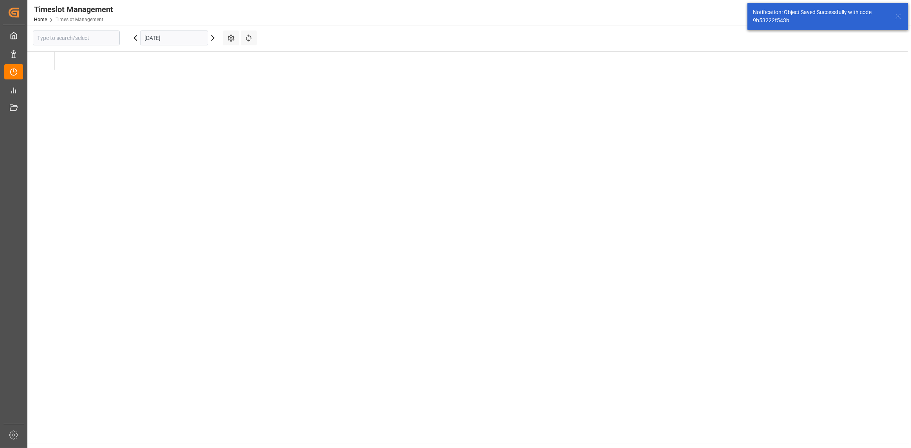
type input "Krefeld"
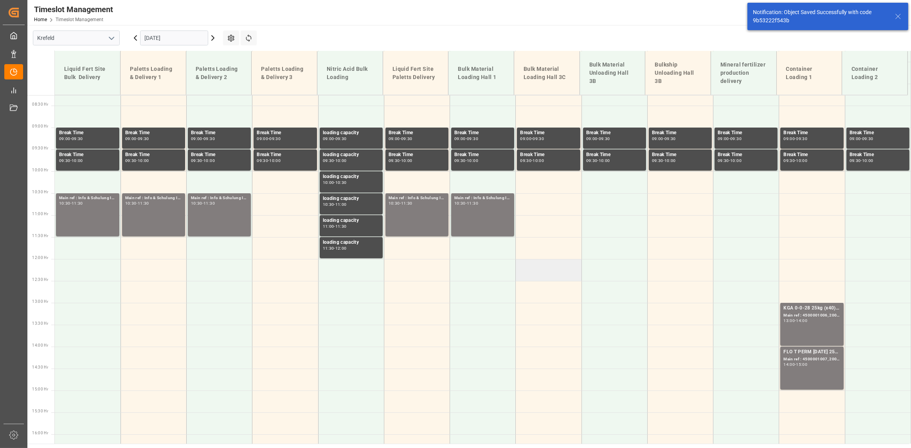
scroll to position [323, 0]
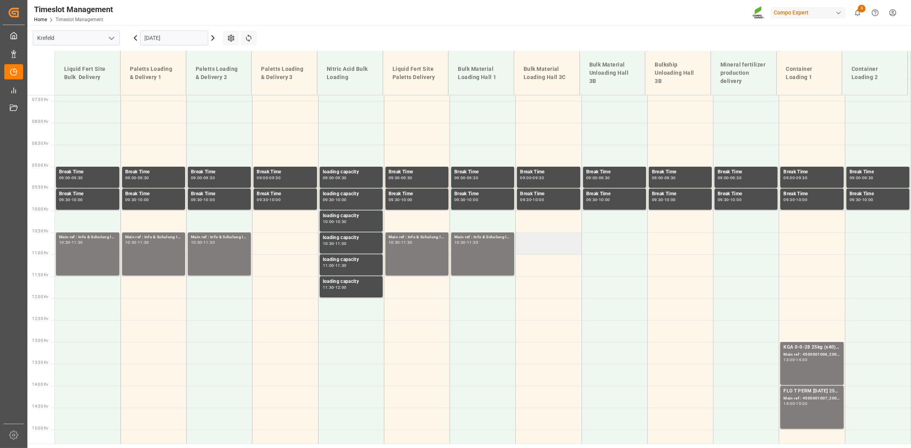
click at [478, 245] on td at bounding box center [549, 243] width 66 height 22
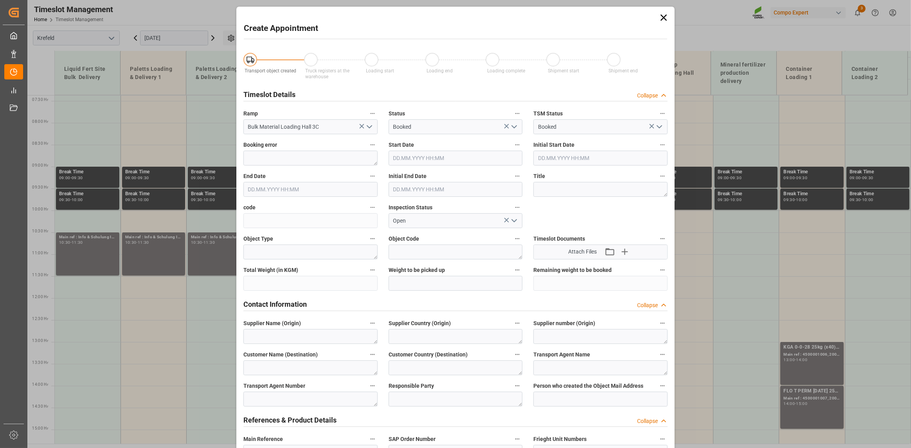
type input "25.09.2025 10:30"
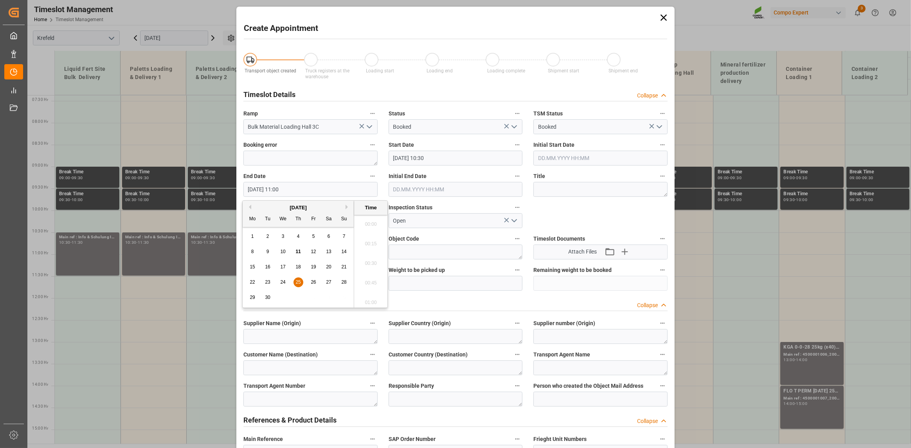
click at [369, 191] on input "25.09.2025 11:00" at bounding box center [310, 189] width 134 height 15
click at [297, 282] on span "25" at bounding box center [297, 281] width 5 height 5
click at [379, 292] on li "11:30" at bounding box center [370, 301] width 33 height 20
type input "25.09.2025 11:30"
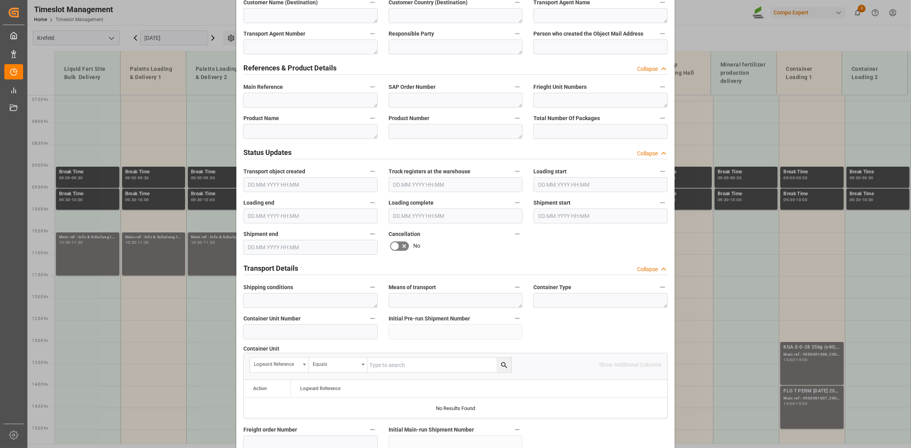
scroll to position [352, 0]
click at [304, 94] on textarea at bounding box center [310, 100] width 134 height 15
paste textarea "Info & Schulung Inventur"
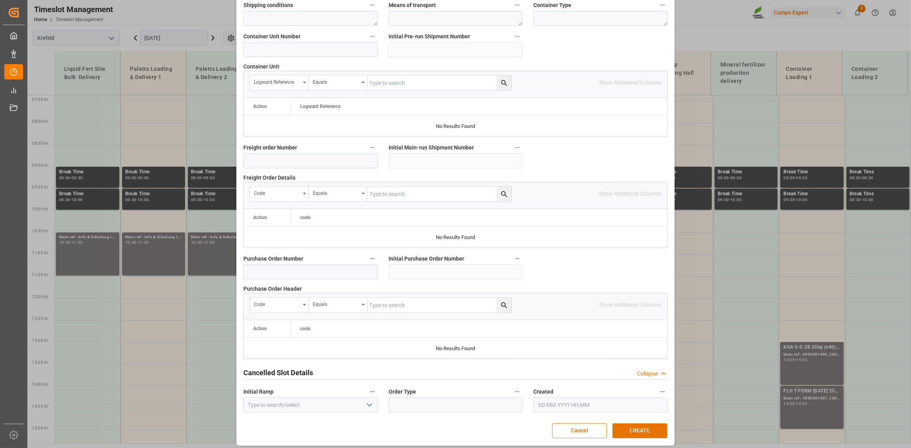
scroll to position [637, 0]
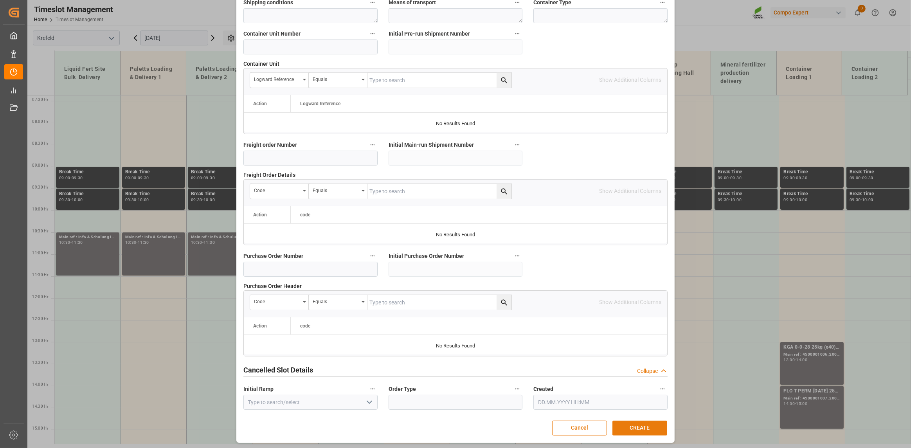
type textarea "Info & Schulung Inventur"
click at [478, 371] on button "CREATE" at bounding box center [639, 428] width 55 height 15
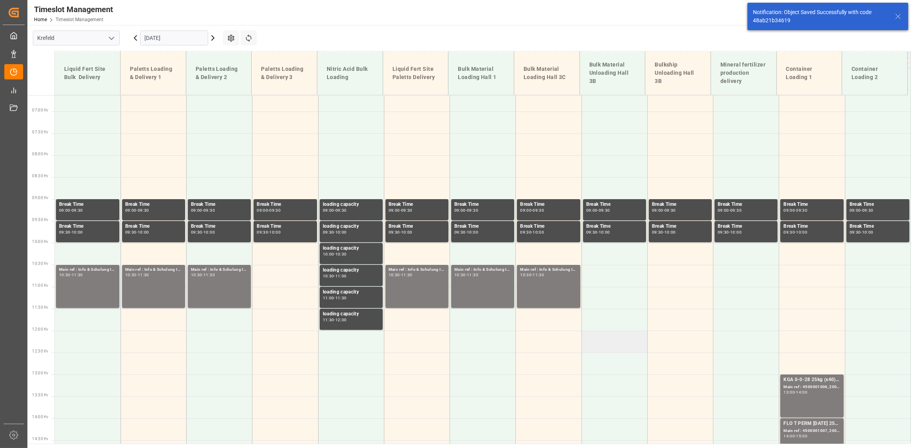
scroll to position [288, 0]
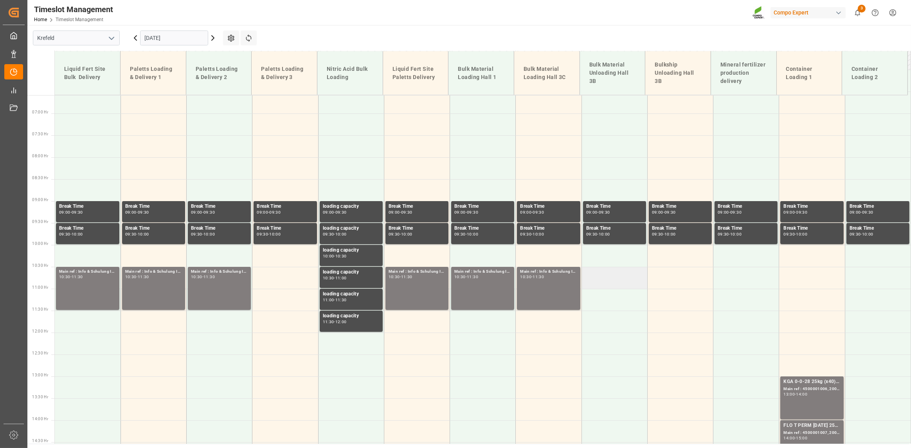
click at [478, 280] on td at bounding box center [615, 278] width 66 height 22
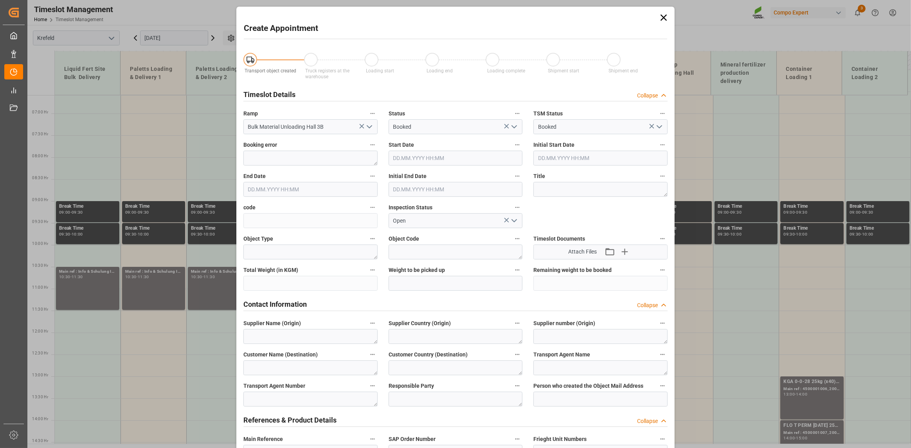
type input "25.09.2025 10:30"
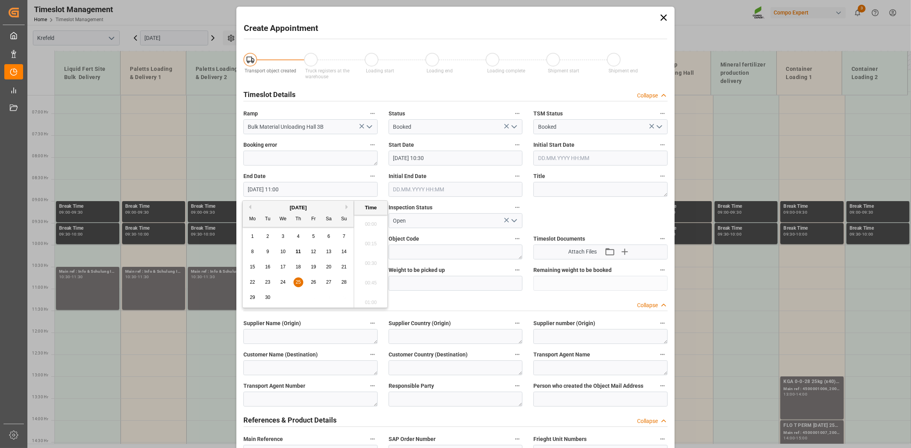
click at [364, 185] on input "25.09.2025 11:00" at bounding box center [310, 189] width 134 height 15
click at [301, 282] on div "25" at bounding box center [299, 282] width 10 height 9
drag, startPoint x: 368, startPoint y: 293, endPoint x: 442, endPoint y: 293, distance: 74.0
click at [369, 293] on li "11:30" at bounding box center [370, 301] width 33 height 20
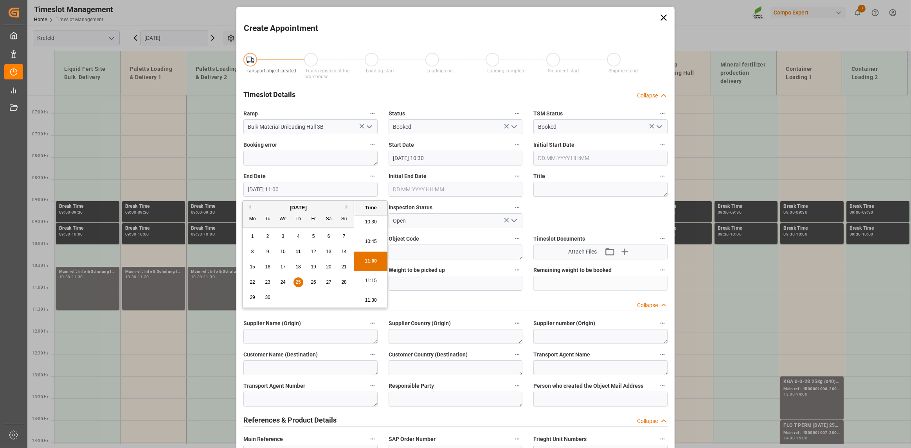
type input "25.09.2025 11:30"
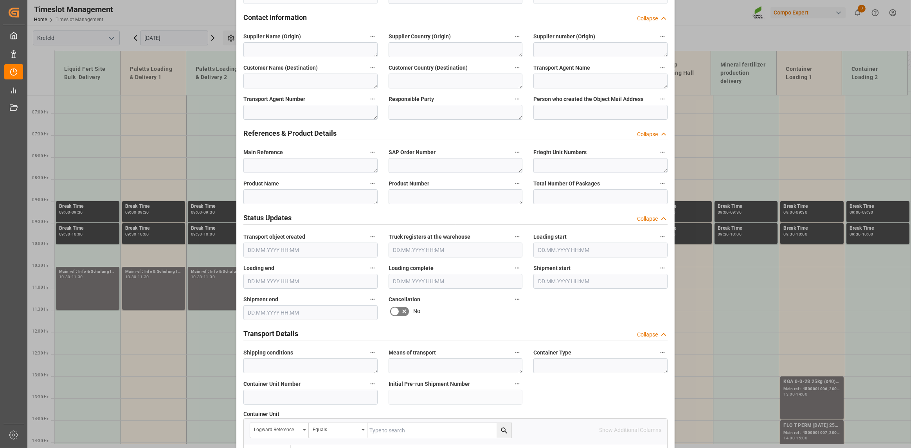
scroll to position [313, 0]
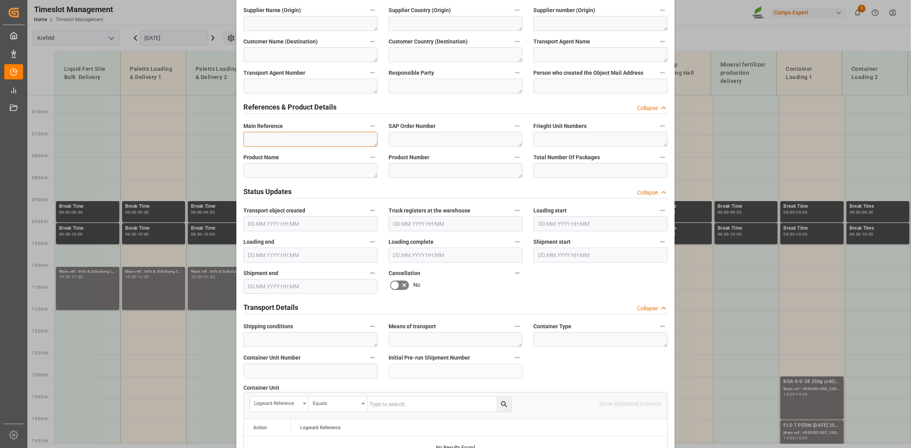
click at [305, 138] on textarea at bounding box center [310, 139] width 134 height 15
paste textarea "Info & Schulung Inventur"
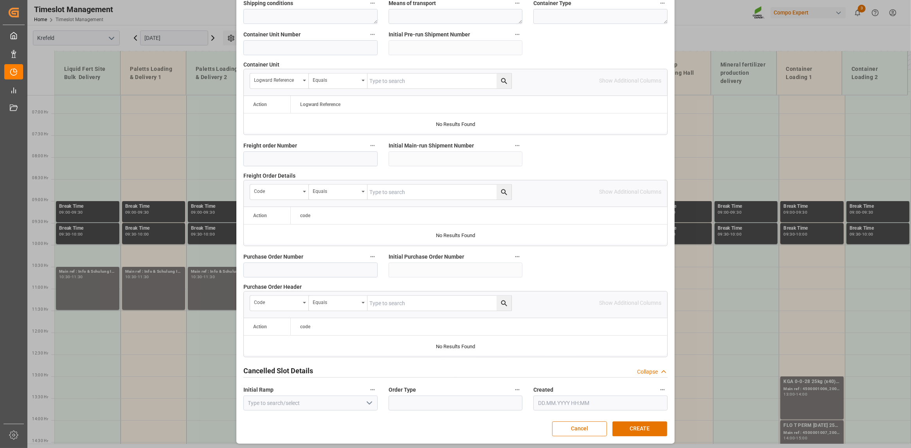
scroll to position [637, 0]
type textarea "Info & Schulung Inventur"
click at [478, 371] on button "CREATE" at bounding box center [639, 428] width 55 height 15
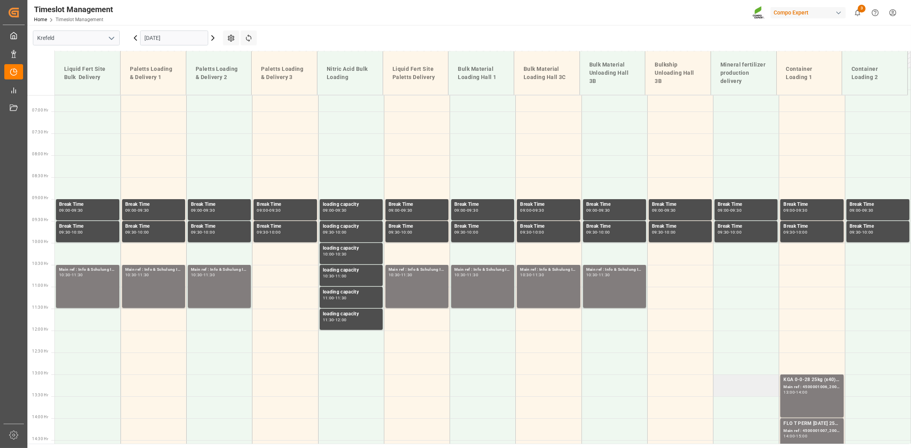
scroll to position [288, 0]
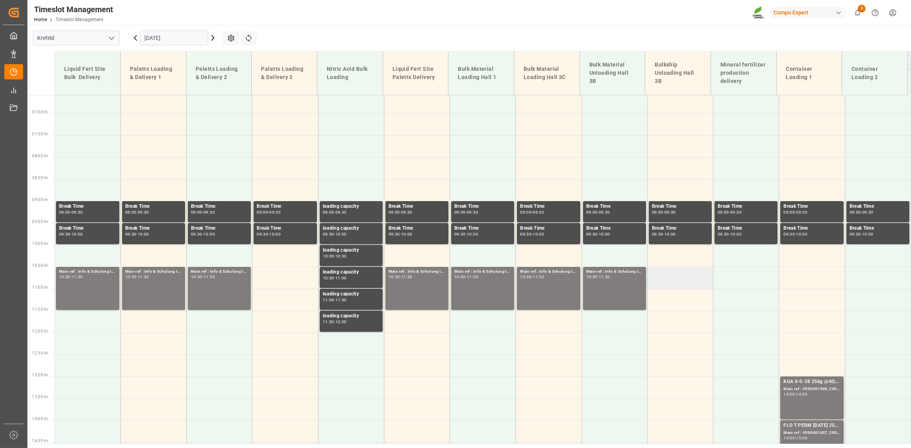
click at [478, 277] on td at bounding box center [680, 278] width 66 height 22
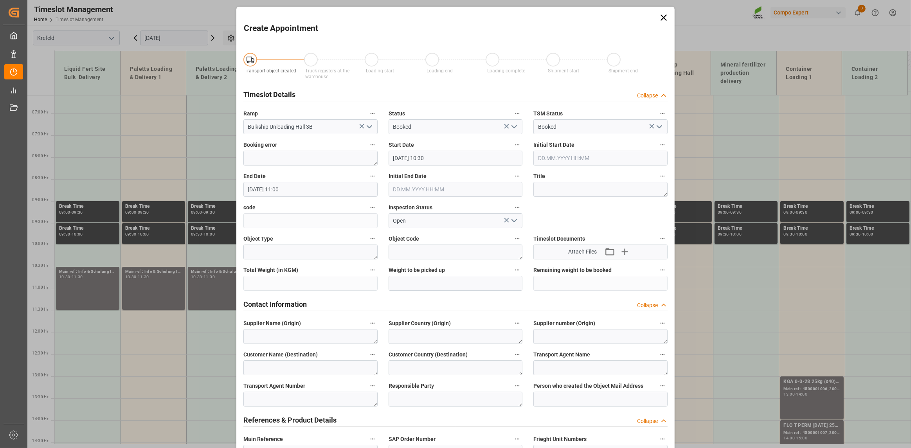
type input "25.09.2025 10:30"
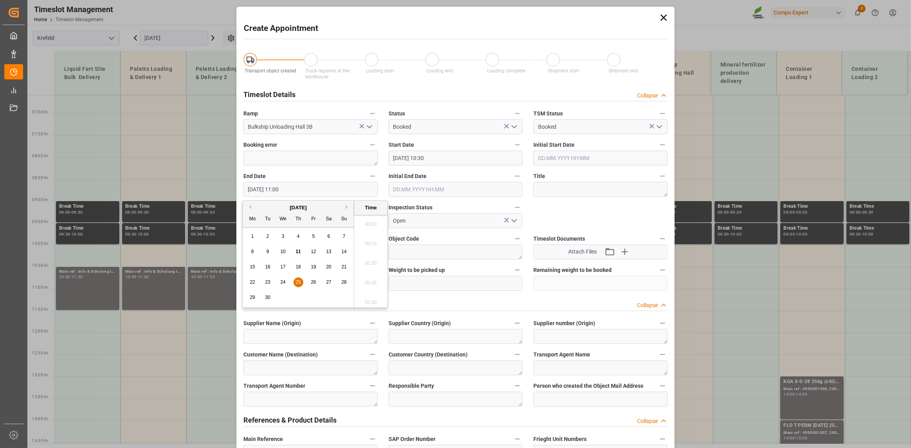
click at [362, 187] on input "25.09.2025 11:00" at bounding box center [310, 189] width 134 height 15
click at [298, 281] on span "25" at bounding box center [297, 281] width 5 height 5
click at [378, 296] on li "11:30" at bounding box center [370, 301] width 33 height 20
type input "25.09.2025 11:30"
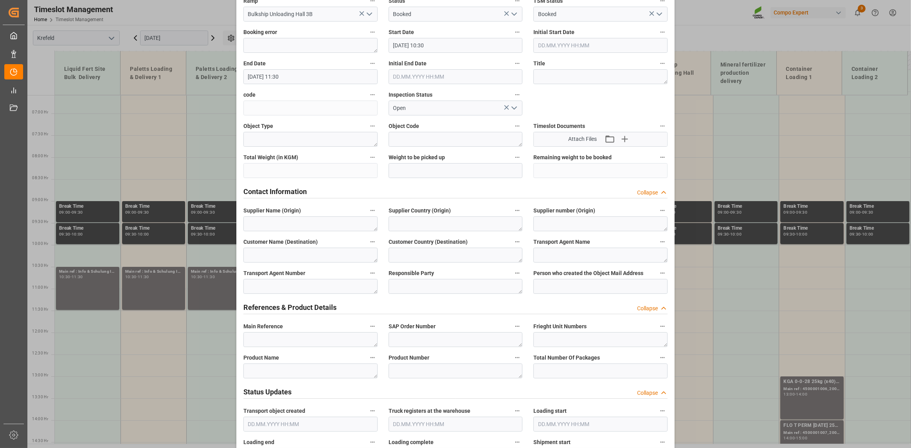
scroll to position [117, 0]
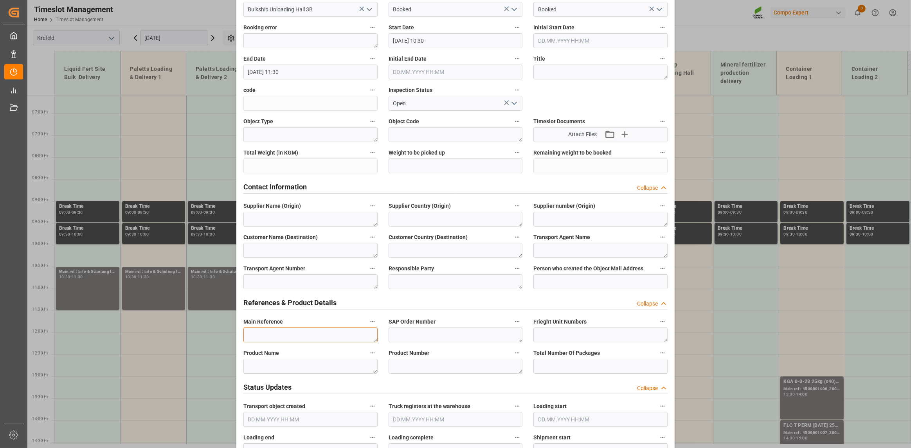
click at [326, 333] on textarea at bounding box center [310, 335] width 134 height 15
paste textarea "Info & Schulung Inventur"
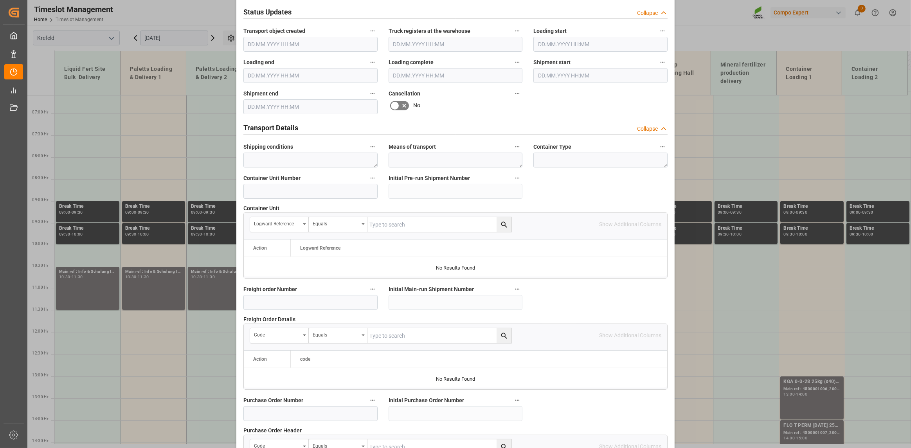
scroll to position [637, 0]
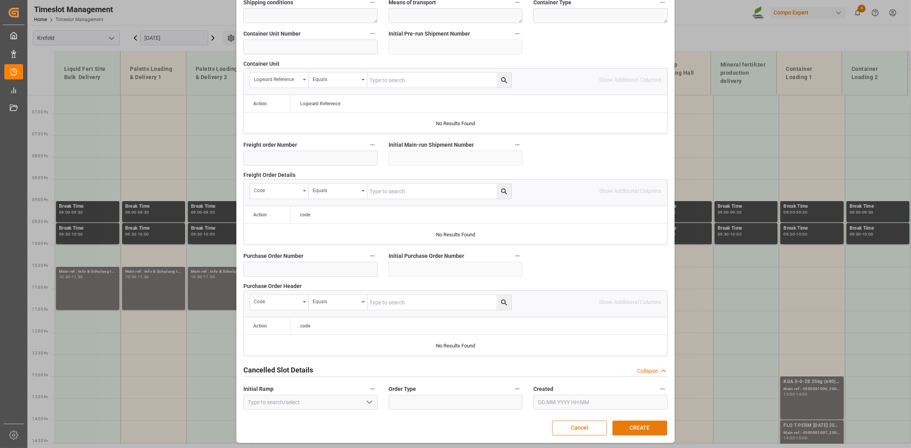
type textarea "Info & Schulung Inventur"
click at [478, 371] on button "CREATE" at bounding box center [639, 428] width 55 height 15
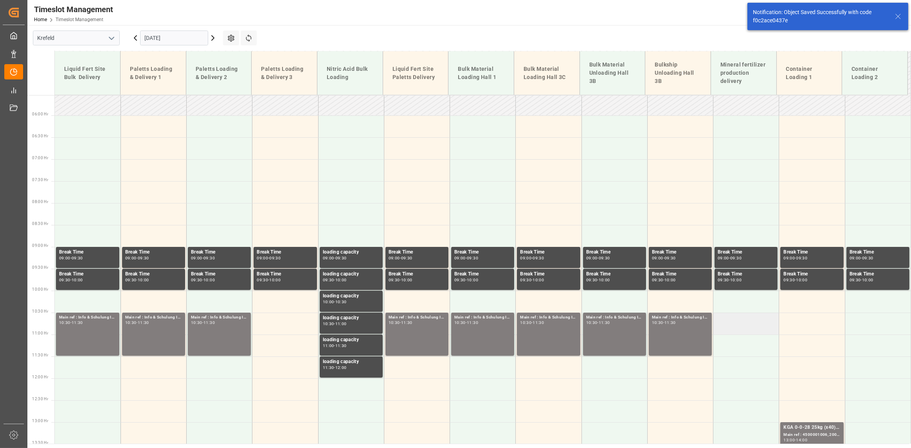
scroll to position [238, 0]
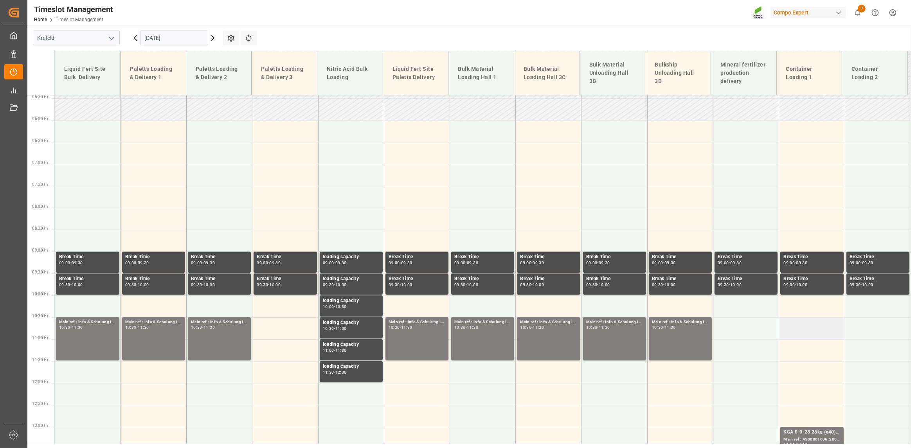
click at [478, 326] on td at bounding box center [812, 328] width 66 height 22
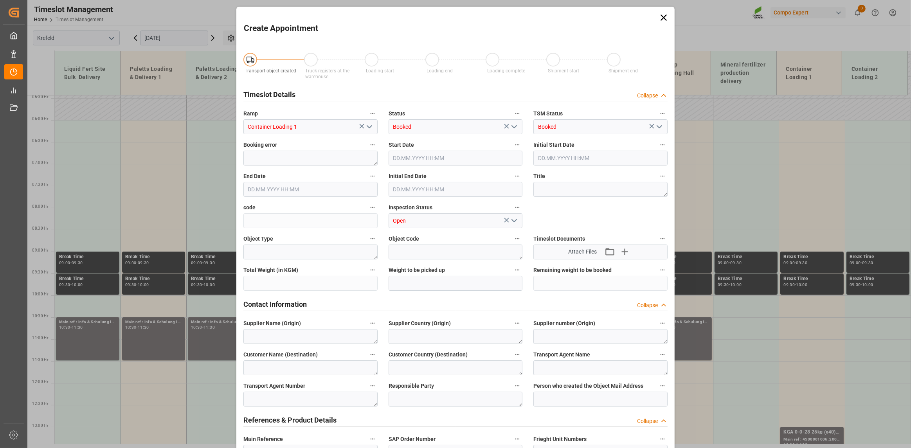
type input "25.09.2025 10:30"
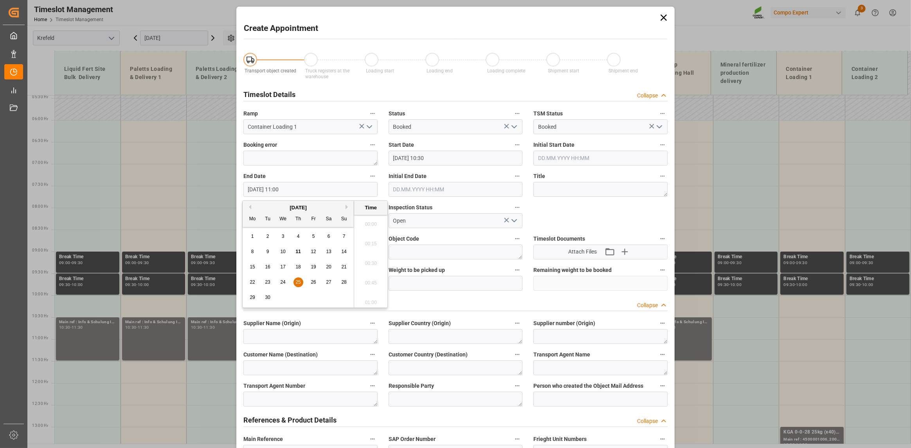
click at [344, 190] on input "25.09.2025 11:00" at bounding box center [310, 189] width 134 height 15
click at [297, 284] on span "25" at bounding box center [297, 281] width 5 height 5
click at [371, 299] on li "11:30" at bounding box center [370, 301] width 33 height 20
type input "25.09.2025 11:30"
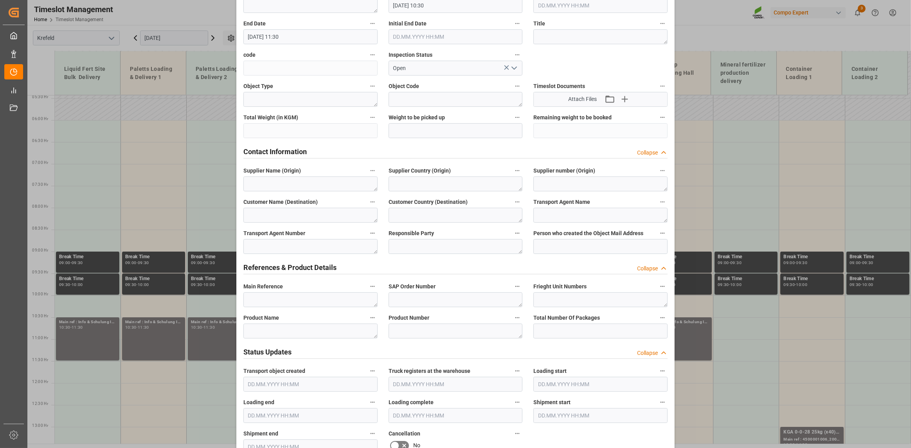
scroll to position [157, 0]
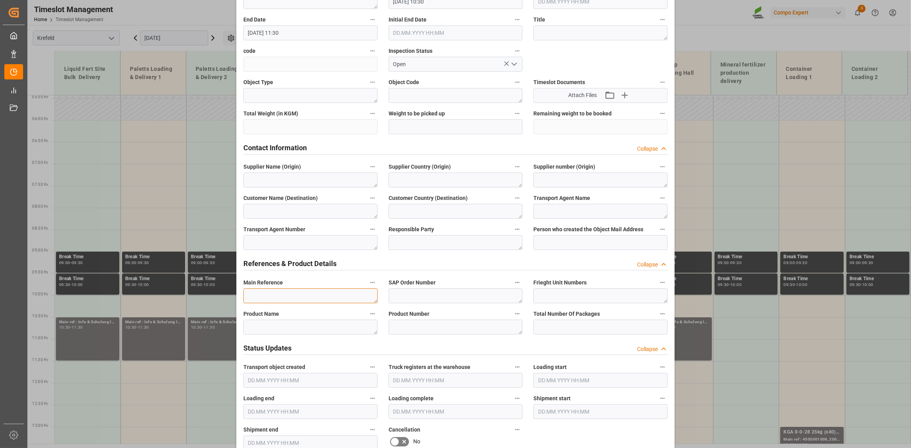
click at [301, 291] on textarea at bounding box center [310, 295] width 134 height 15
paste textarea "Info & Schulung Inventur"
type textarea "Info & Schulung Inventur"
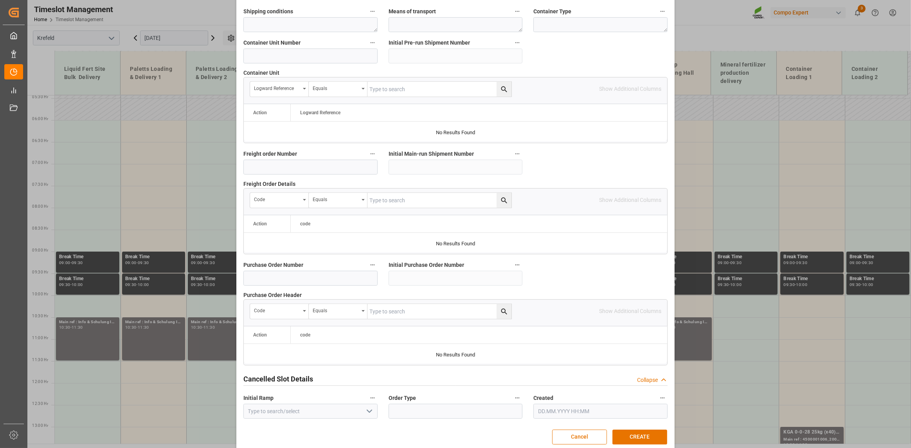
scroll to position [637, 0]
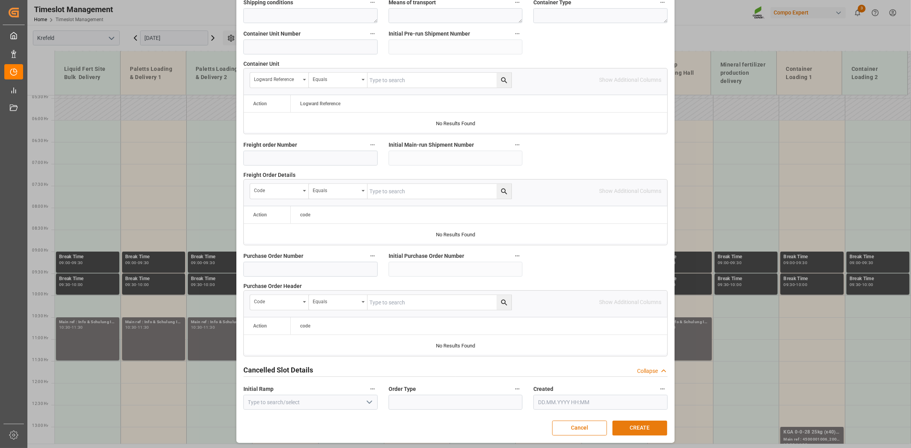
click at [478, 371] on button "CREATE" at bounding box center [639, 428] width 55 height 15
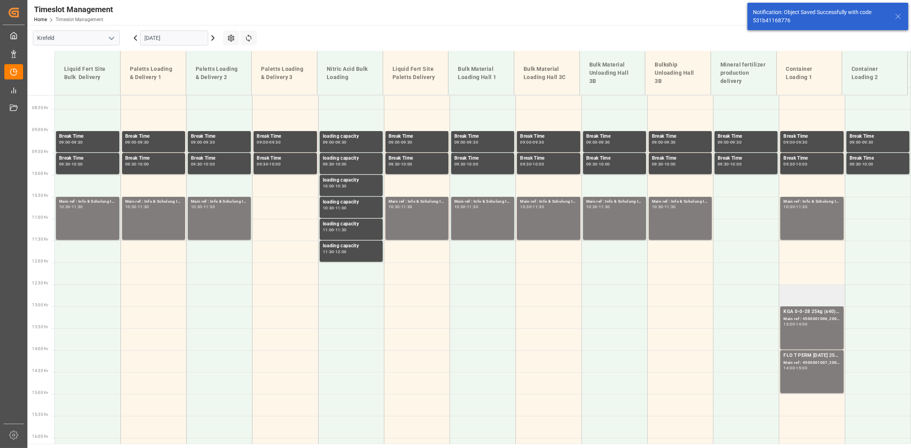
scroll to position [288, 0]
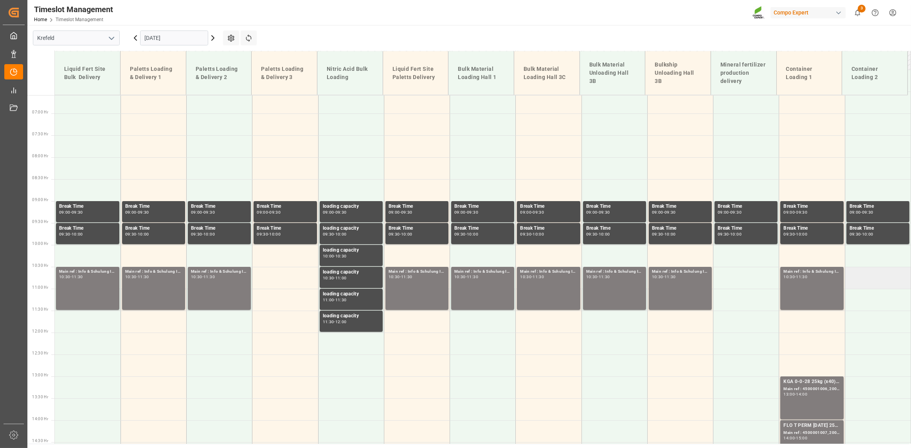
click at [478, 281] on td at bounding box center [878, 278] width 66 height 22
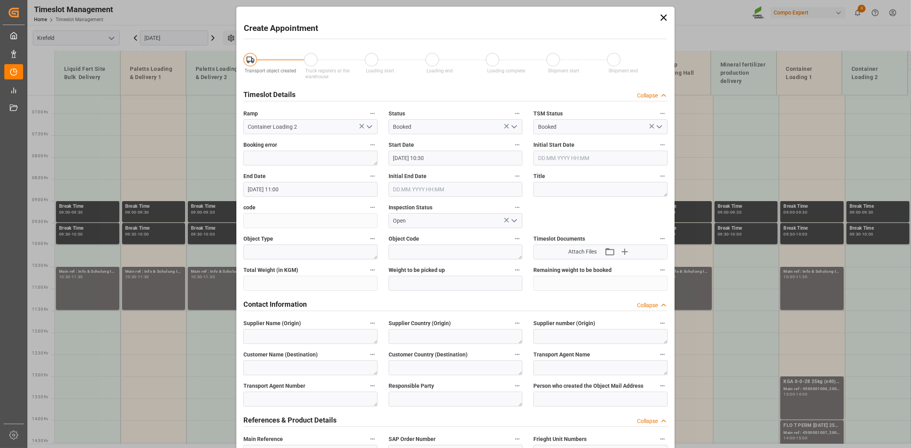
type input "25.09.2025 10:30"
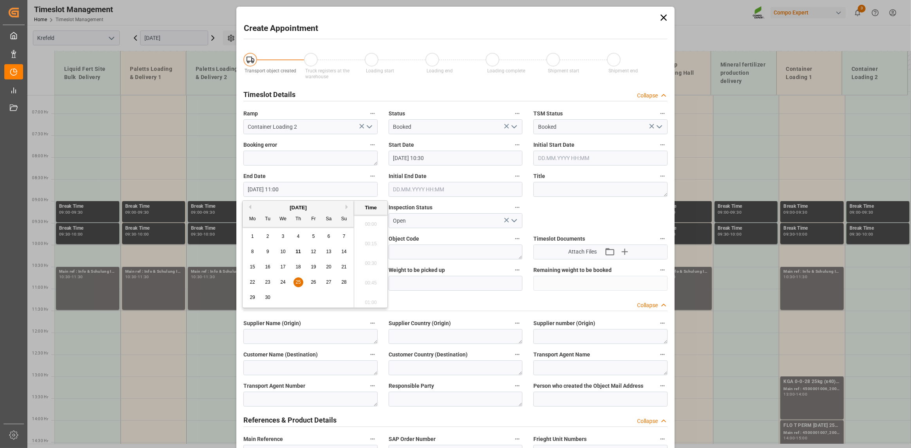
click at [360, 194] on input "25.09.2025 11:00" at bounding box center [310, 189] width 134 height 15
click at [295, 281] on span "25" at bounding box center [297, 281] width 5 height 5
click at [370, 291] on li "11:30" at bounding box center [370, 301] width 33 height 20
type input "25.09.2025 11:30"
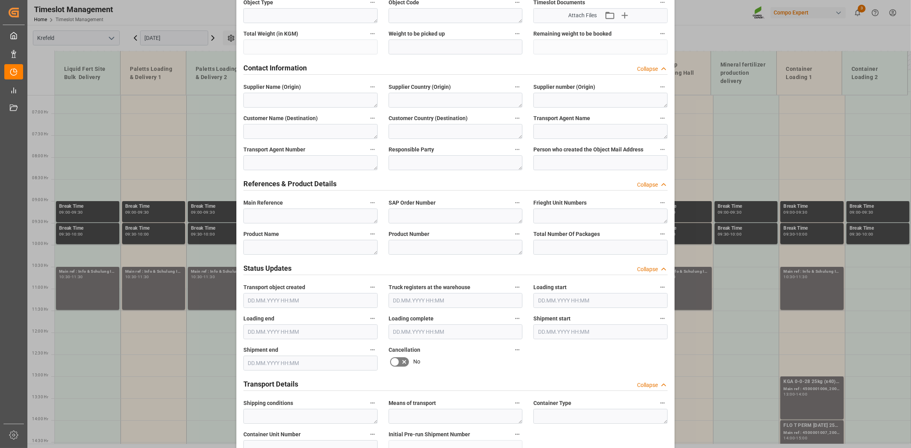
scroll to position [235, 0]
click at [308, 214] on textarea at bounding box center [310, 217] width 134 height 15
paste textarea "Info & Schulung Inventur"
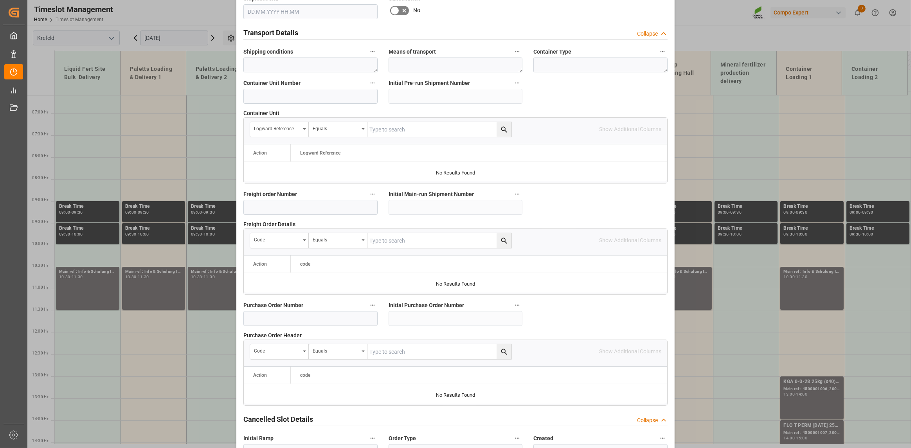
scroll to position [637, 0]
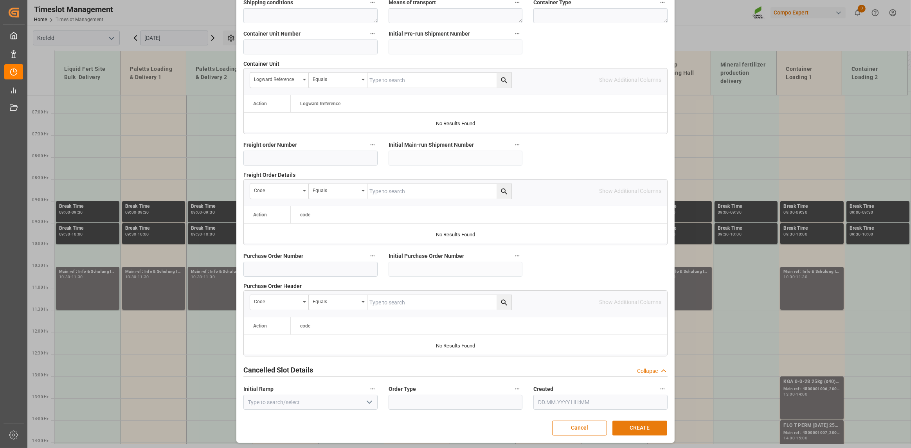
type textarea "Info & Schulung Inventur"
click at [478, 371] on button "CREATE" at bounding box center [639, 428] width 55 height 15
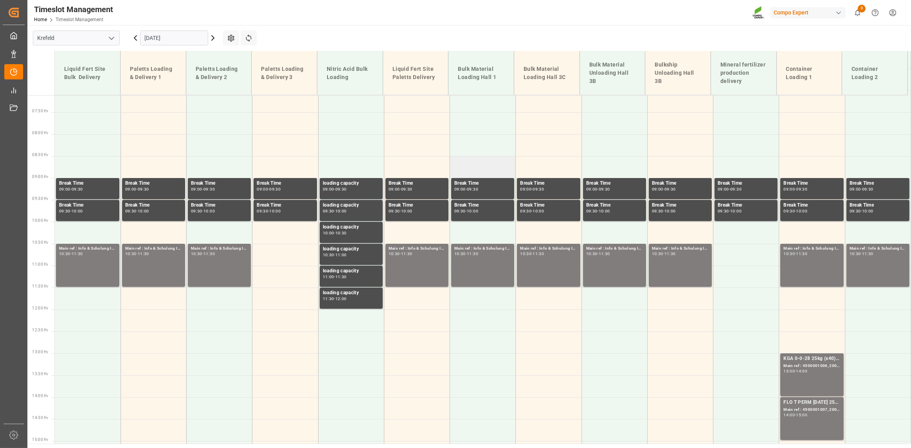
scroll to position [196, 0]
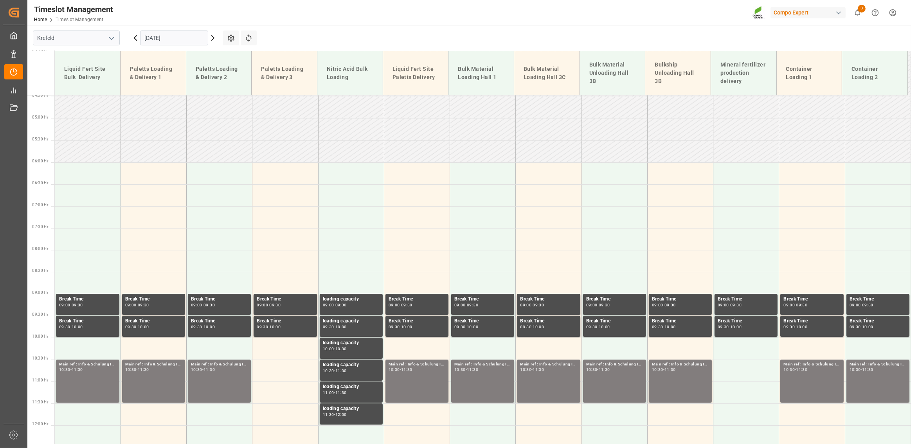
click at [200, 38] on input "25.09.2025" at bounding box center [174, 38] width 68 height 15
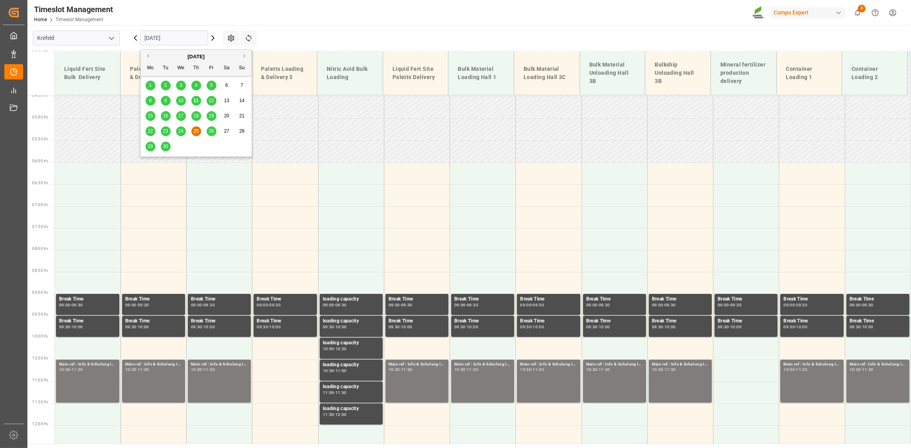
click at [149, 149] on span "29" at bounding box center [150, 146] width 5 height 5
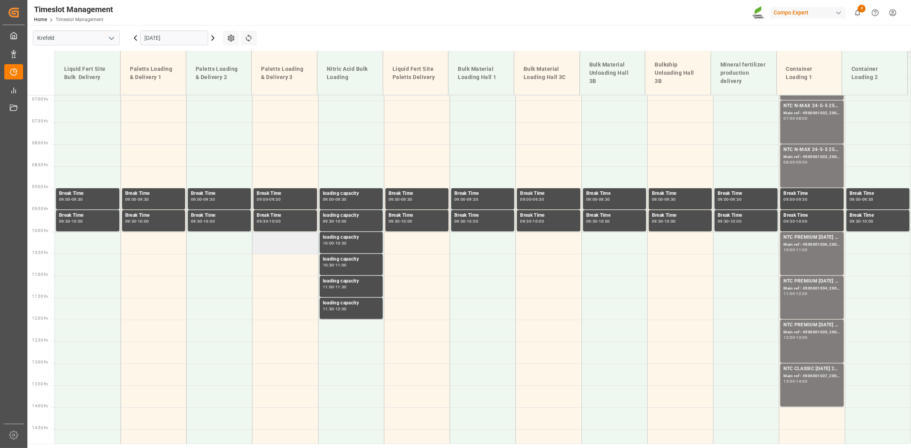
scroll to position [317, 0]
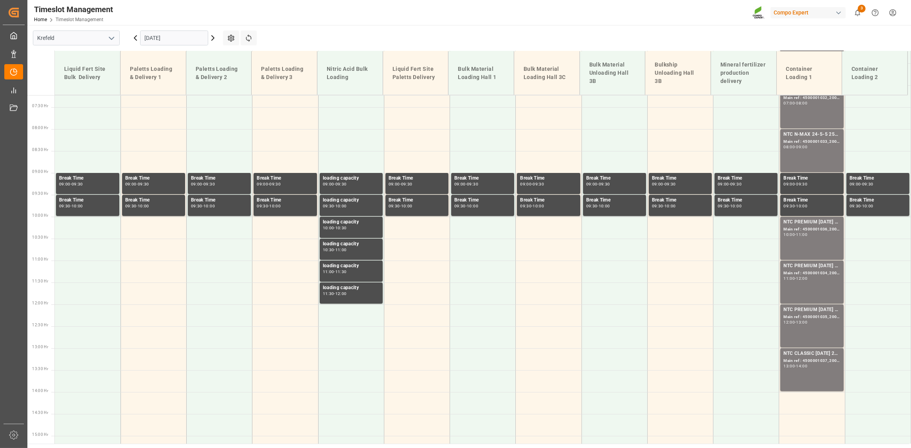
drag, startPoint x: 184, startPoint y: 37, endPoint x: 186, endPoint y: 43, distance: 5.8
click at [184, 37] on input "29.09.2025" at bounding box center [174, 38] width 68 height 15
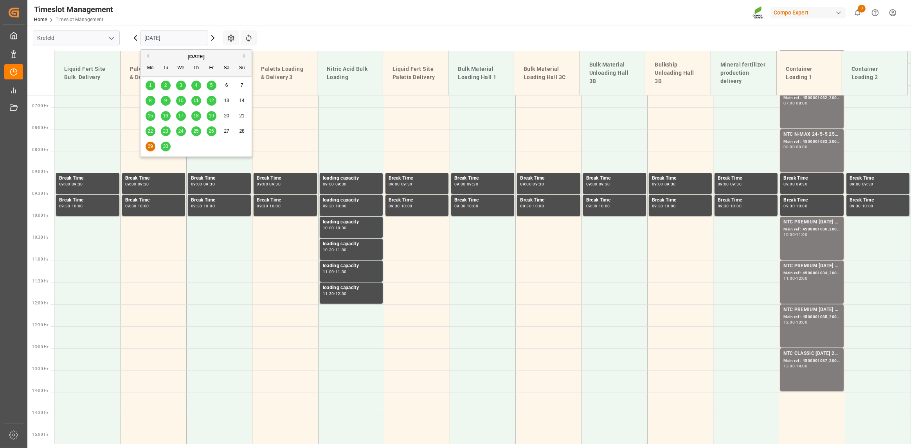
click at [197, 99] on span "11" at bounding box center [195, 100] width 5 height 5
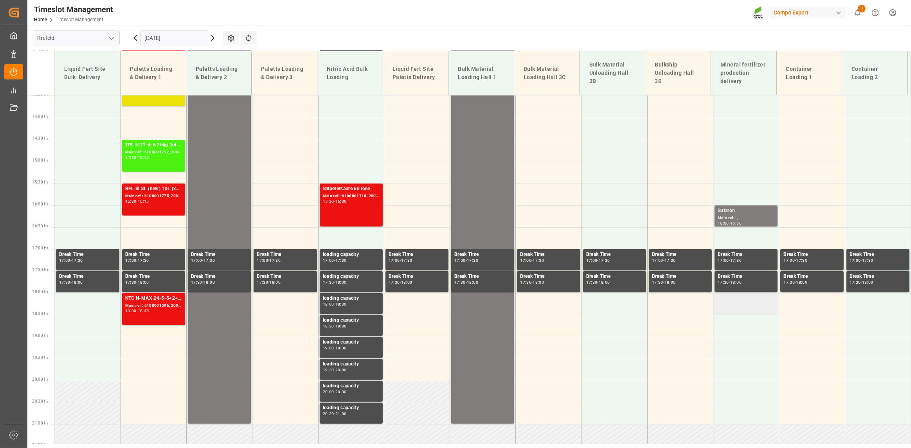
scroll to position [591, 0]
click at [478, 219] on div "Main ref : ," at bounding box center [746, 218] width 57 height 7
drag, startPoint x: 755, startPoint y: 210, endPoint x: 746, endPoint y: 207, distance: 9.4
click at [478, 210] on div "Sufaron" at bounding box center [746, 211] width 57 height 8
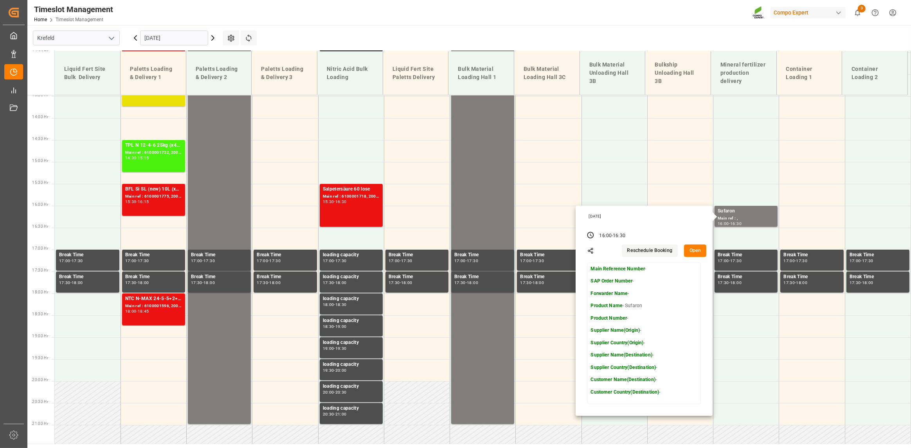
click at [478, 250] on button "Open" at bounding box center [695, 251] width 23 height 13
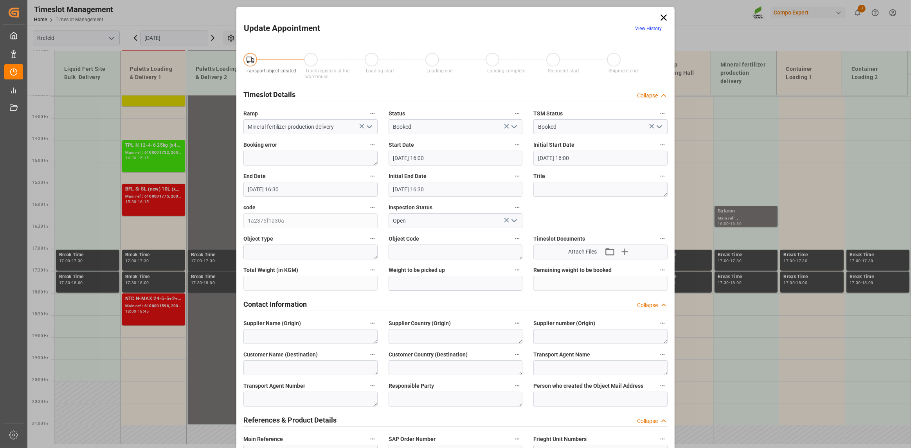
type input "11.09.2025 16:00"
type input "11.09.2025 16:30"
type input "09.09.2025 11:57"
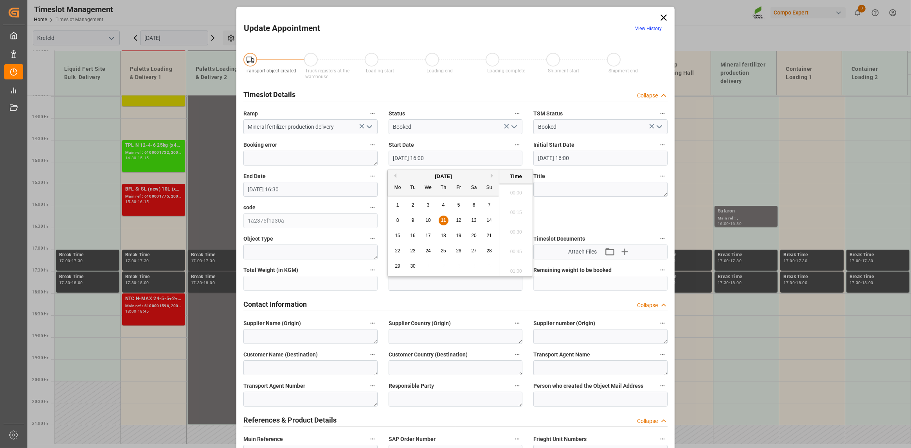
click at [478, 158] on input "11.09.2025 16:00" at bounding box center [456, 158] width 134 height 15
click at [442, 216] on div "11" at bounding box center [444, 220] width 10 height 9
click at [478, 225] on li "17:30" at bounding box center [515, 230] width 33 height 20
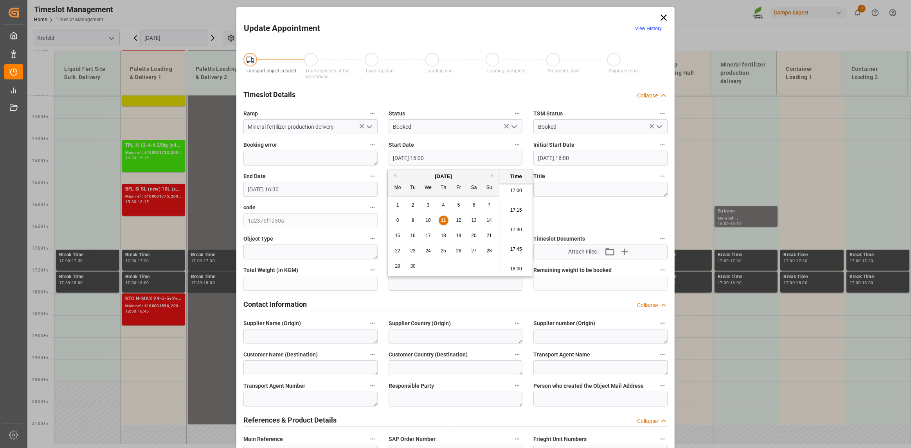
type input "11.09.2025 17:30"
click at [366, 186] on input "11.09.2025 16:30" at bounding box center [310, 189] width 134 height 15
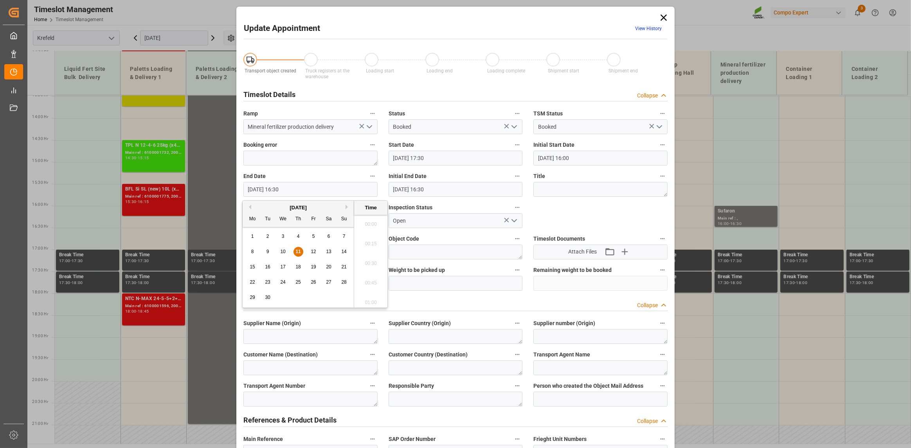
scroll to position [1255, 0]
click at [297, 251] on span "11" at bounding box center [297, 251] width 5 height 5
click at [374, 297] on li "18:30" at bounding box center [370, 301] width 33 height 20
type input "11.09.2025 18:30"
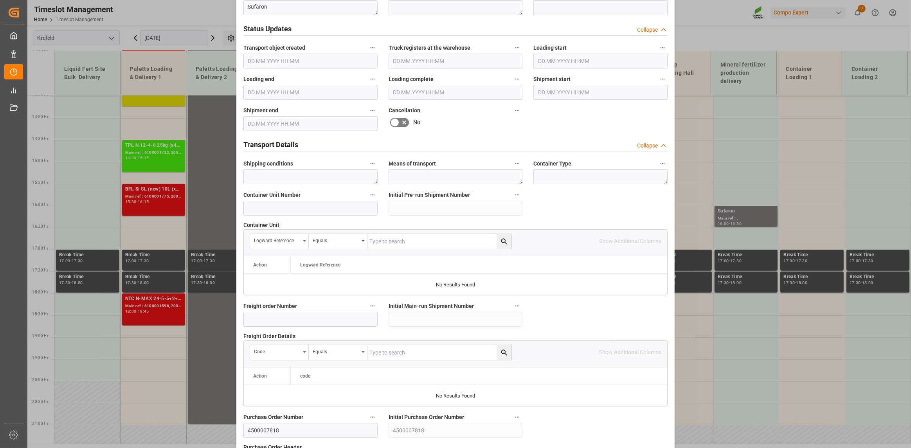
scroll to position [637, 0]
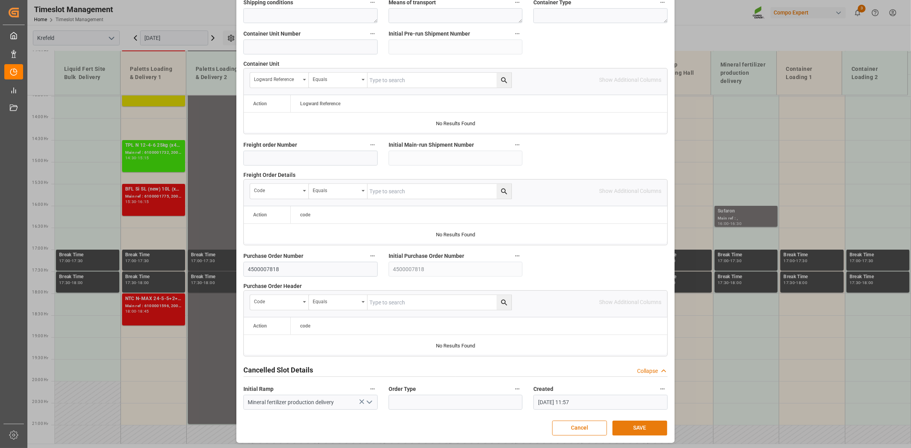
drag, startPoint x: 635, startPoint y: 434, endPoint x: 634, endPoint y: 426, distance: 7.9
click at [478, 371] on button "SAVE" at bounding box center [639, 428] width 55 height 15
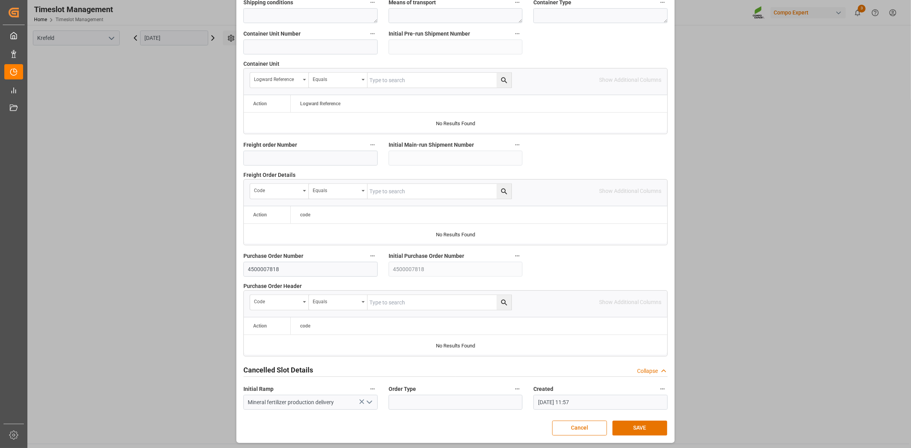
click at [478, 371] on button "SAVE" at bounding box center [639, 428] width 55 height 15
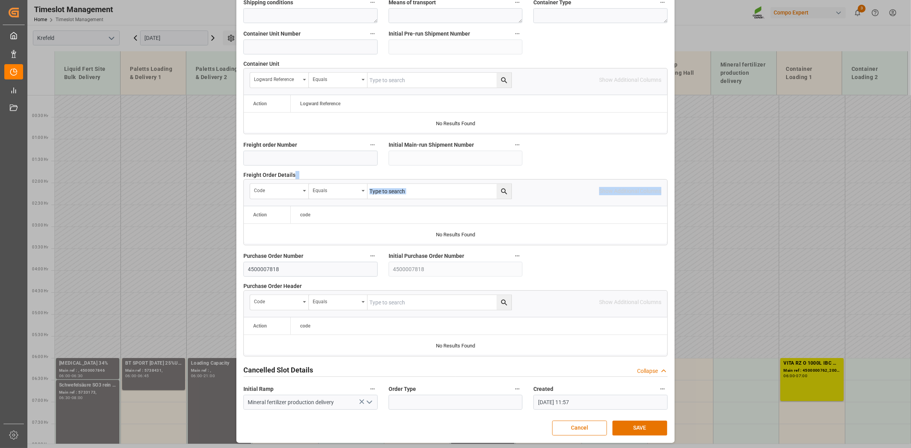
click at [478, 177] on div "Update Appointment View History Transport object created Truck registers at the…" at bounding box center [455, 224] width 911 height 448
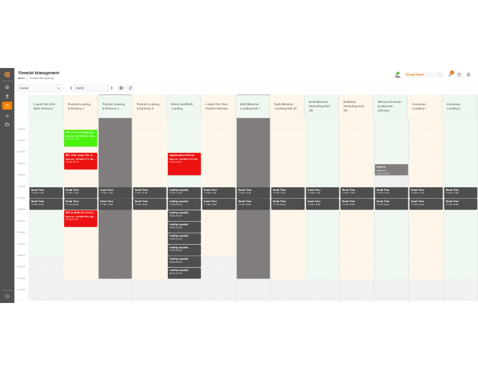
scroll to position [546, 0]
